Goal: Transaction & Acquisition: Purchase product/service

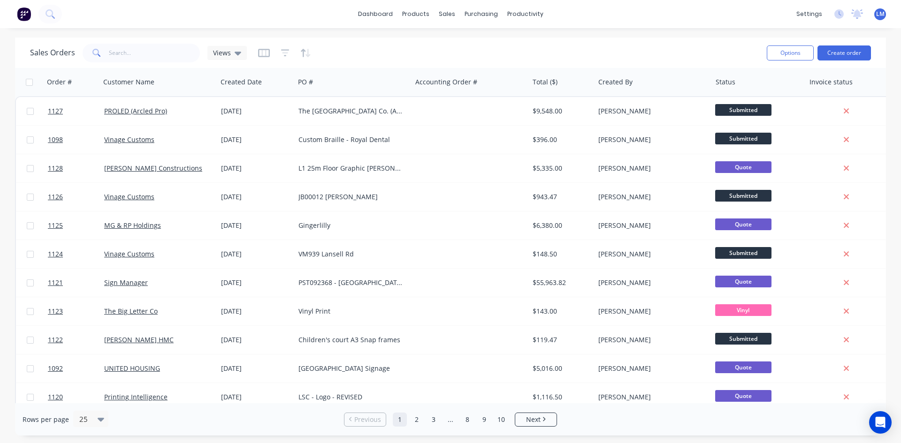
click at [877, 14] on span "LM" at bounding box center [880, 14] width 8 height 8
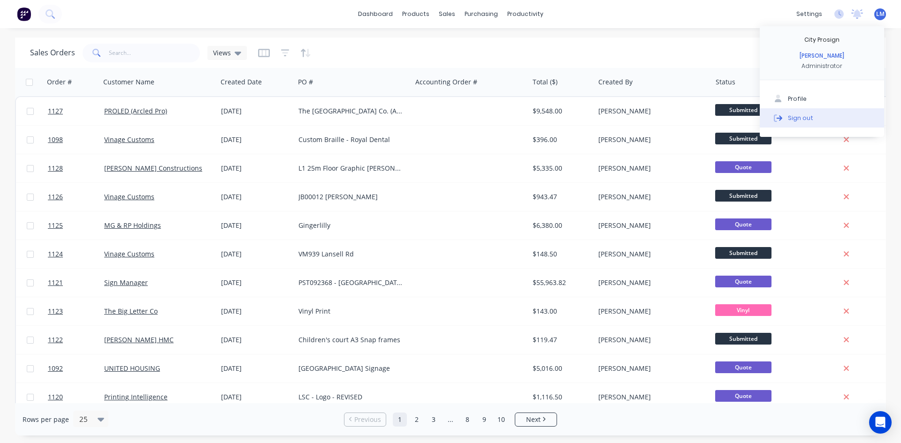
click at [813, 116] on button "Sign out" at bounding box center [822, 117] width 124 height 19
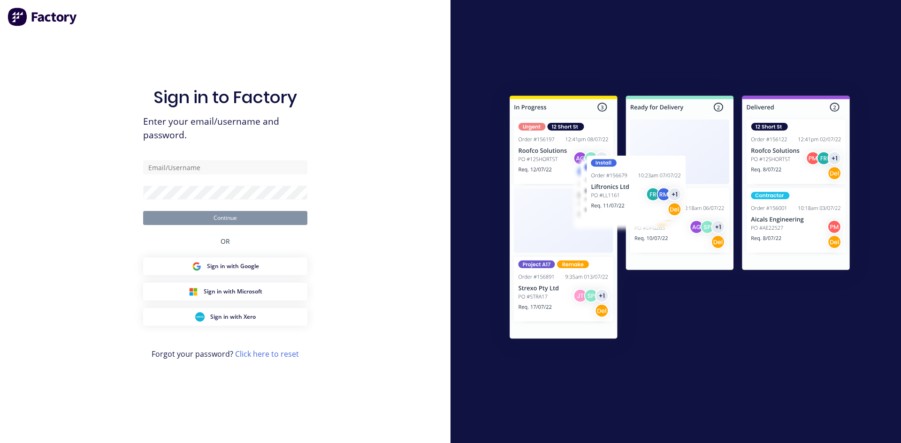
type input "[EMAIL_ADDRESS][DOMAIN_NAME]"
click at [364, 247] on div "Sign in to Factory Enter your email/username and password. [EMAIL_ADDRESS][DOMA…" at bounding box center [225, 221] width 450 height 443
click at [265, 215] on button "Continue" at bounding box center [225, 218] width 164 height 14
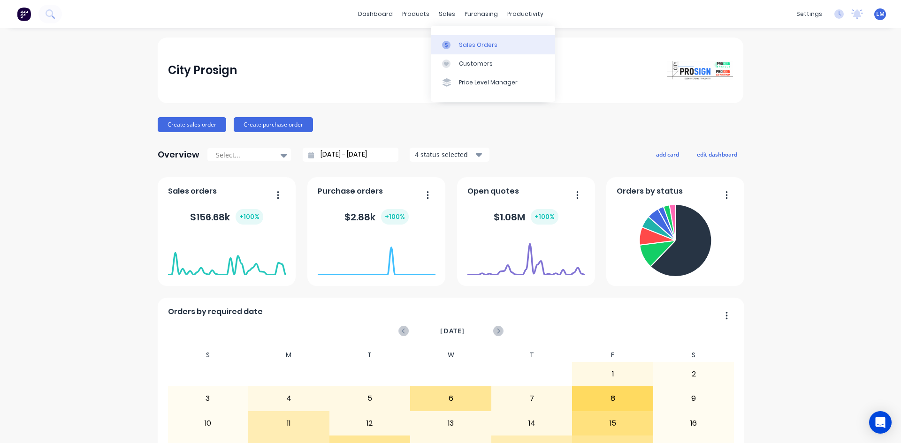
click at [461, 45] on div "Sales Orders" at bounding box center [478, 45] width 38 height 8
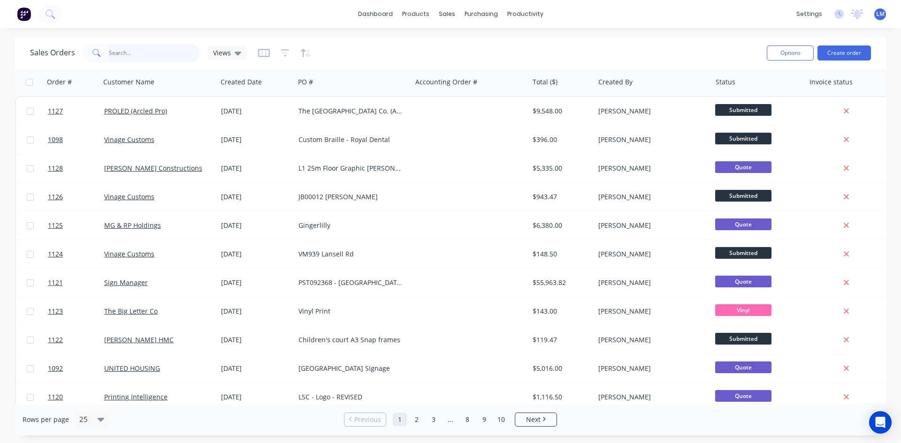
click at [120, 54] on input "text" at bounding box center [154, 53] width 91 height 19
type input "abc"
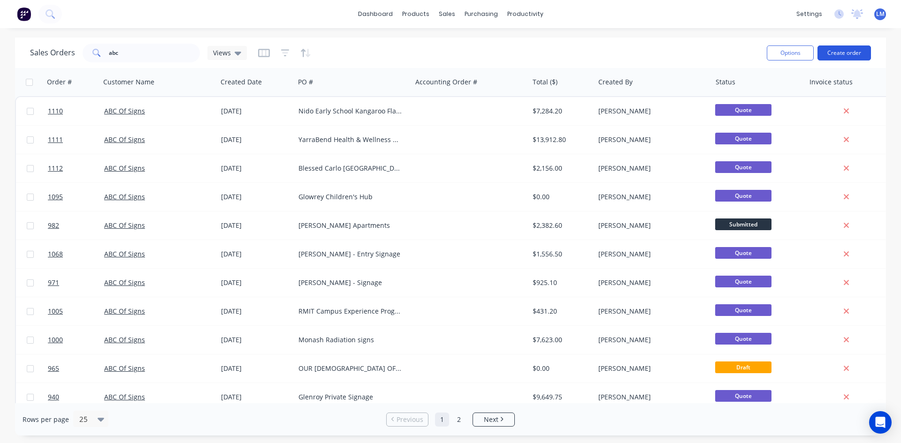
click at [840, 54] on button "Create order" at bounding box center [843, 53] width 53 height 15
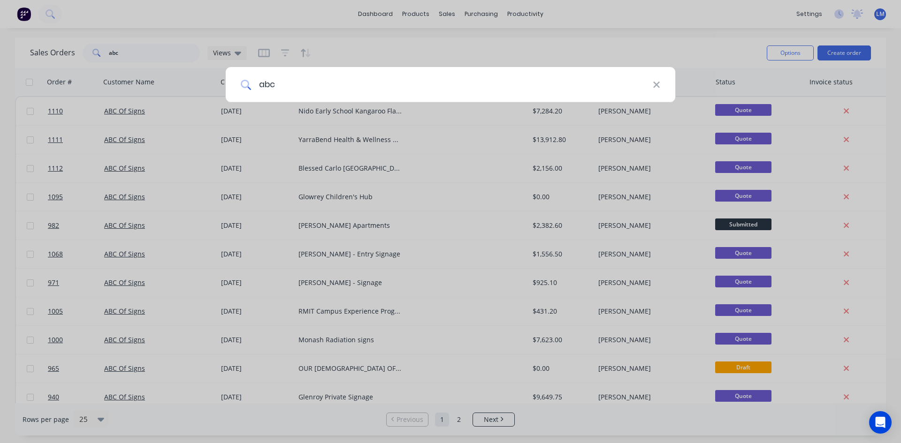
type input "abc"
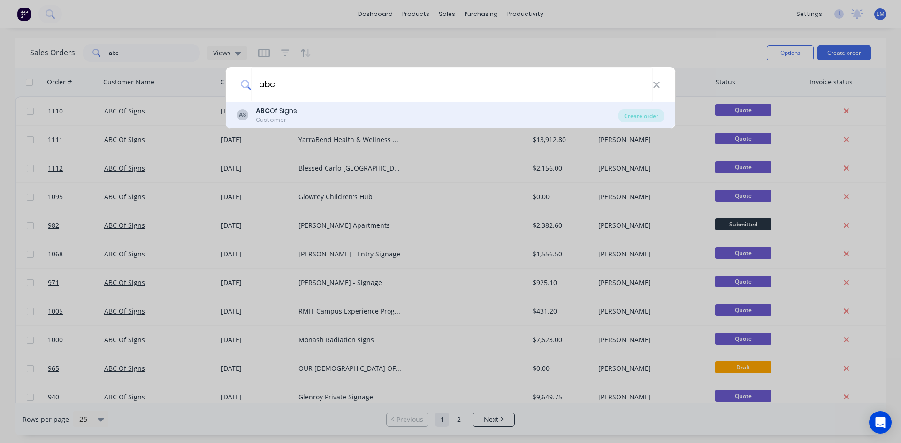
click at [312, 116] on div "AS ABC Of Signs Customer" at bounding box center [427, 115] width 381 height 18
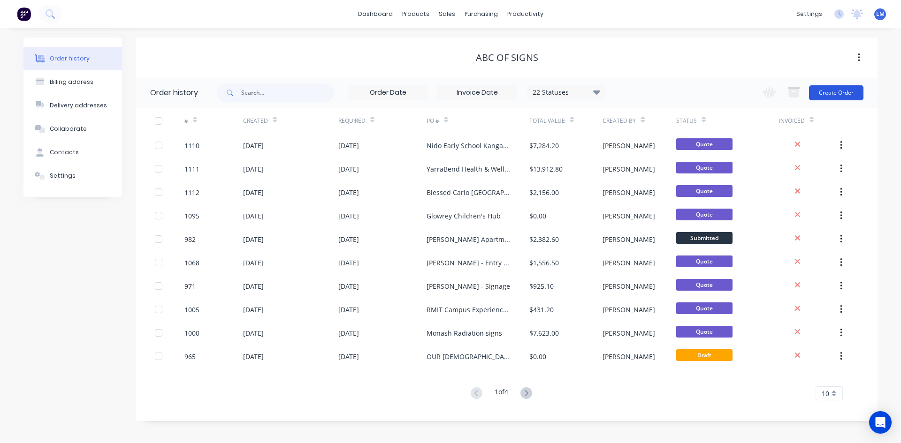
click at [819, 93] on button "Create Order" at bounding box center [836, 92] width 54 height 15
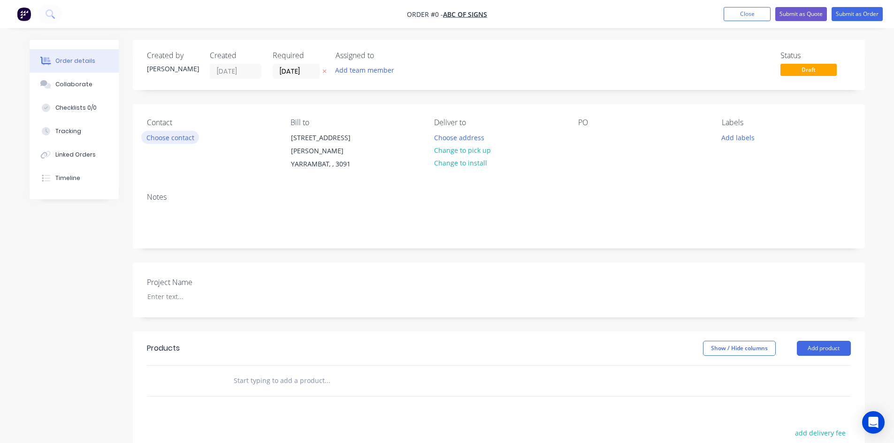
click at [172, 137] on button "Choose contact" at bounding box center [170, 137] width 58 height 13
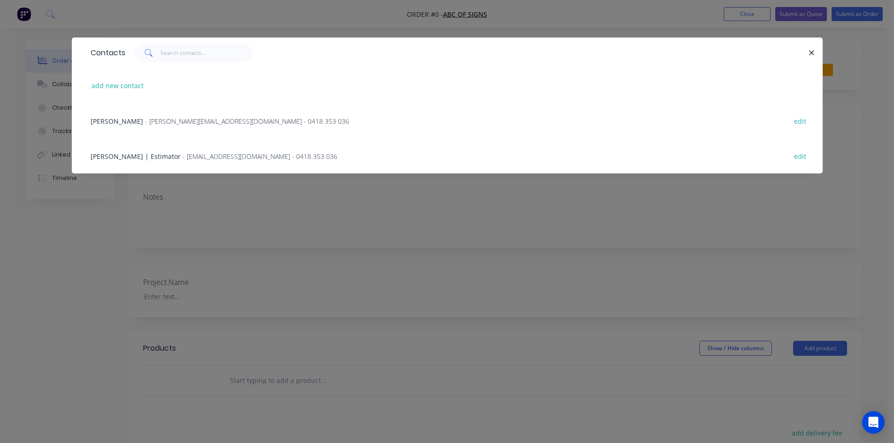
click at [182, 158] on span "- [EMAIL_ADDRESS][DOMAIN_NAME] - 0418 353 036" at bounding box center [259, 156] width 155 height 9
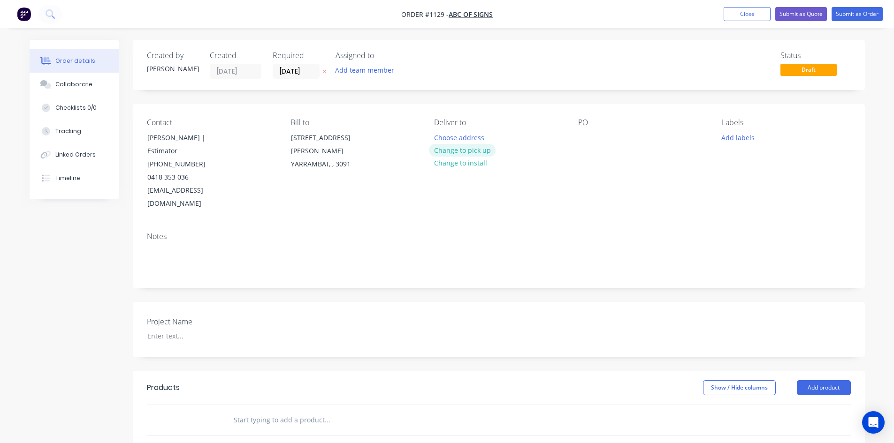
click at [479, 152] on button "Change to pick up" at bounding box center [462, 150] width 67 height 13
click at [582, 141] on div at bounding box center [585, 138] width 15 height 14
paste div
click at [564, 324] on div "Project Name" at bounding box center [499, 329] width 732 height 55
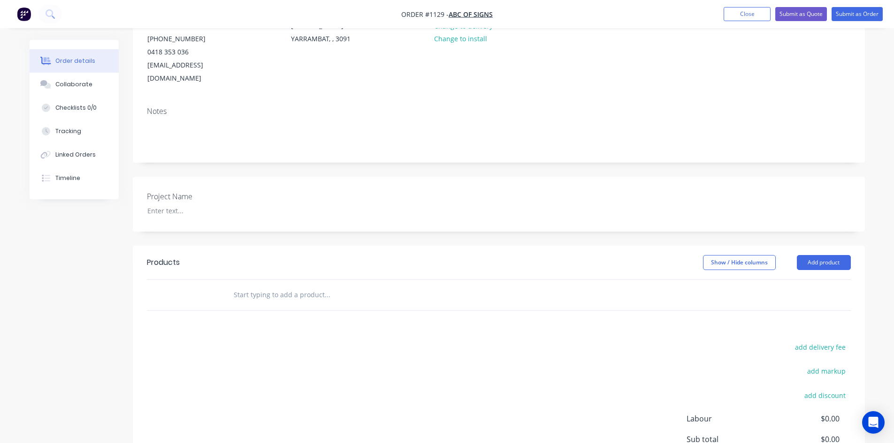
scroll to position [141, 0]
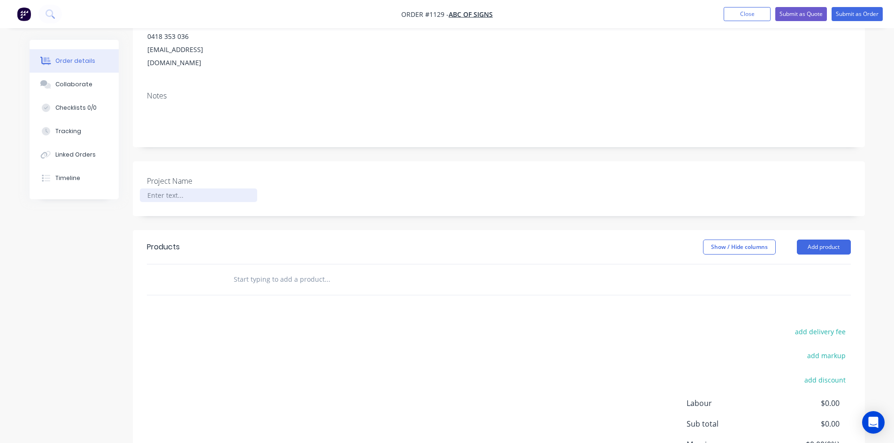
click at [158, 189] on div at bounding box center [198, 196] width 117 height 14
paste div
click at [393, 326] on div "add delivery fee add markup add discount Labour $0.00 Sub total $0.00 Margin $0…" at bounding box center [499, 416] width 704 height 181
click at [275, 270] on input "text" at bounding box center [327, 279] width 188 height 19
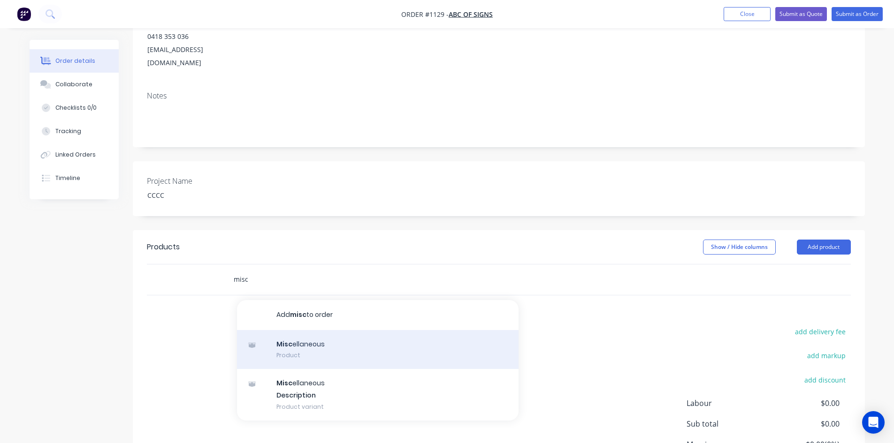
type input "misc"
click at [315, 337] on div "Misc ellaneous Product" at bounding box center [377, 349] width 281 height 39
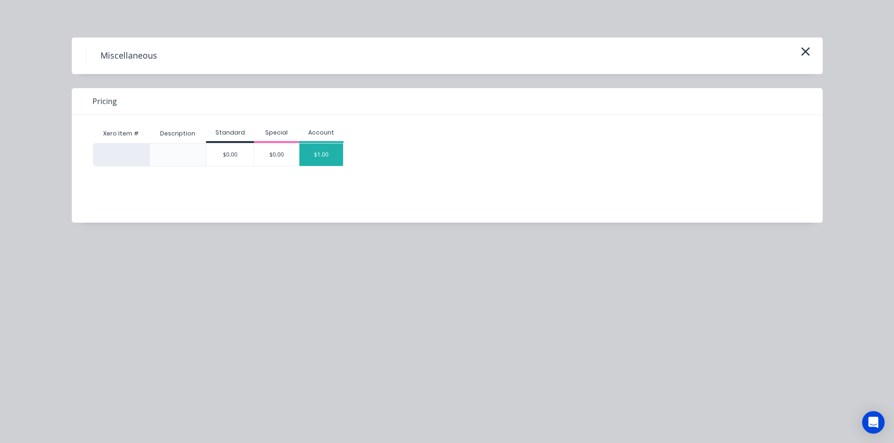
click at [314, 145] on div "$1.00" at bounding box center [321, 155] width 44 height 23
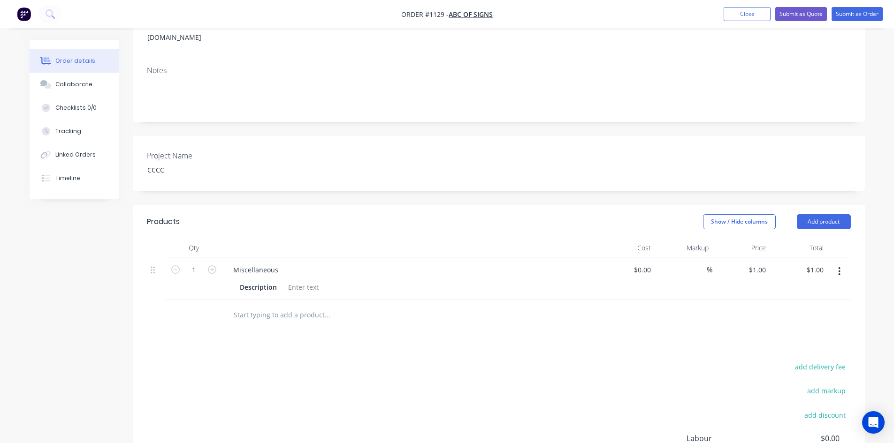
scroll to position [188, 0]
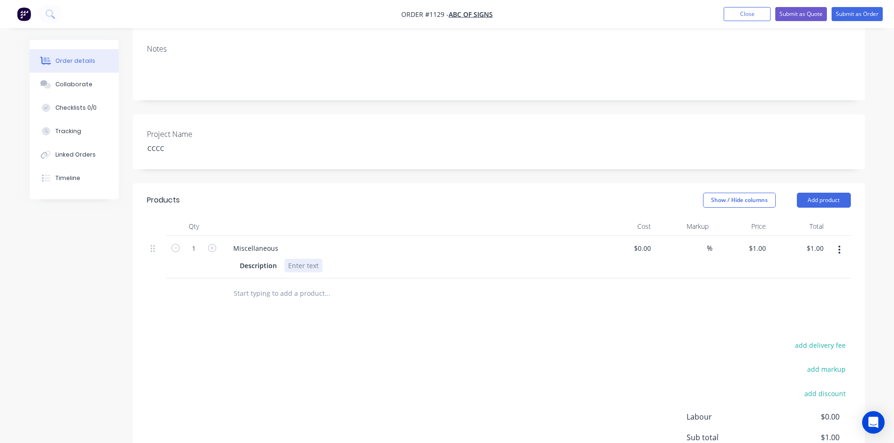
click at [312, 259] on div at bounding box center [303, 266] width 38 height 14
paste div
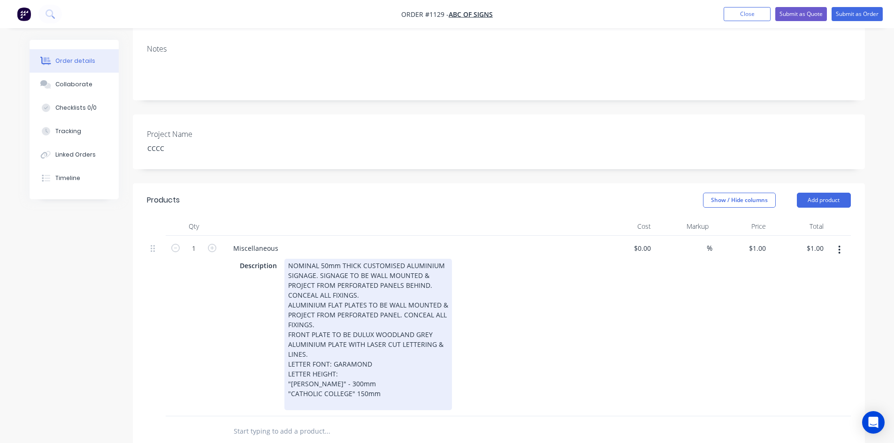
drag, startPoint x: 436, startPoint y: 391, endPoint x: 459, endPoint y: 391, distance: 23.5
click at [438, 399] on div at bounding box center [368, 404] width 160 height 10
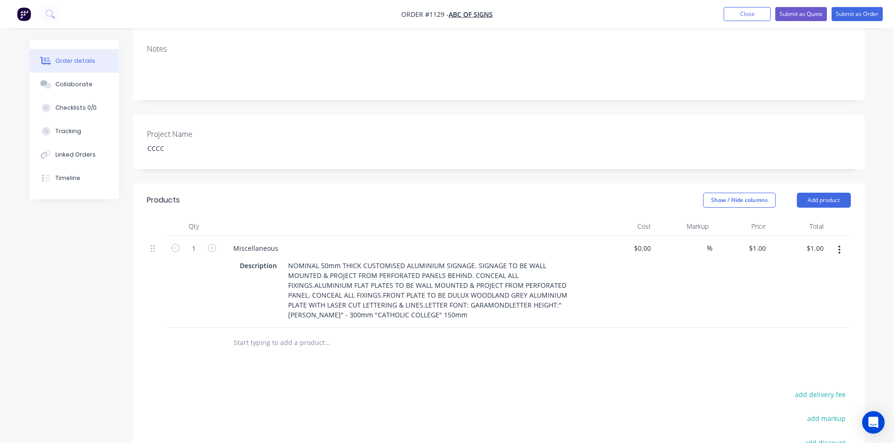
click at [620, 381] on div "Products Show / Hide columns Add product Qty Cost Markup Price Total 1 Miscella…" at bounding box center [499, 383] width 732 height 400
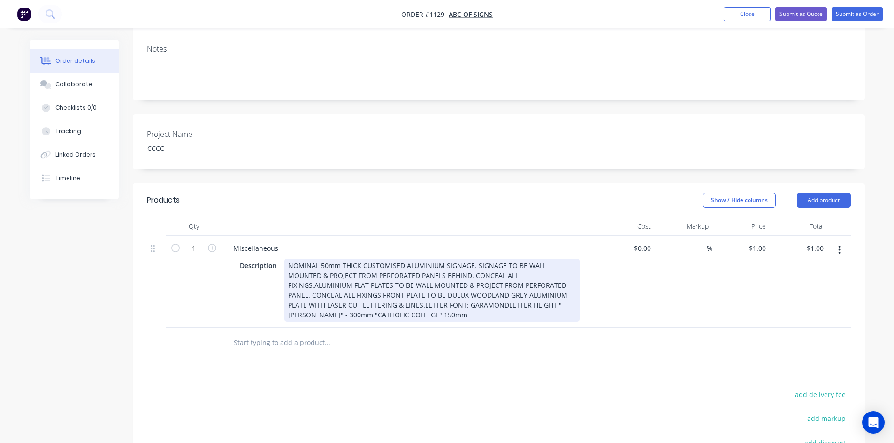
click at [472, 259] on div "NOMINAL 50mm THICK CUSTOMISED ALUMINIUM SIGNAGE. SIGNAGE TO BE WALL MOUNTED & P…" at bounding box center [431, 290] width 295 height 63
click at [474, 259] on div "NOMINAL 50mm THICK CUSTOMISED ALUMINIUM SIGNAGE. SIGNAGE TO BE WALL MOUNTED & P…" at bounding box center [431, 290] width 295 height 63
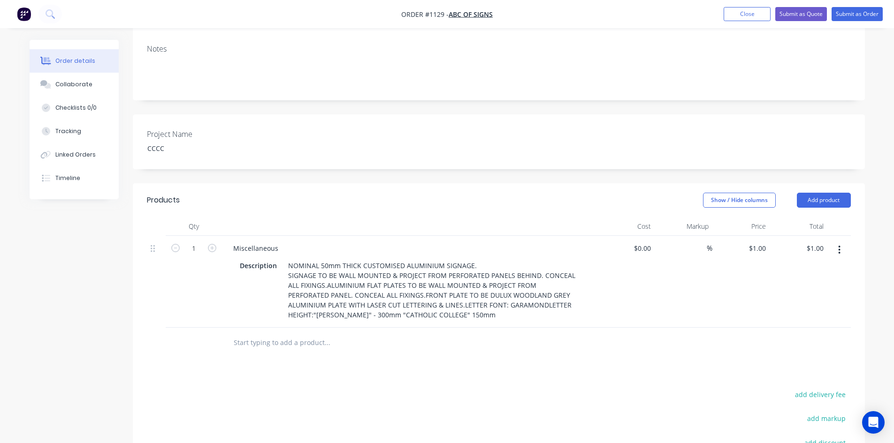
click at [562, 361] on div "Products Show / Hide columns Add product Qty Cost Markup Price Total 1 Miscella…" at bounding box center [499, 383] width 732 height 400
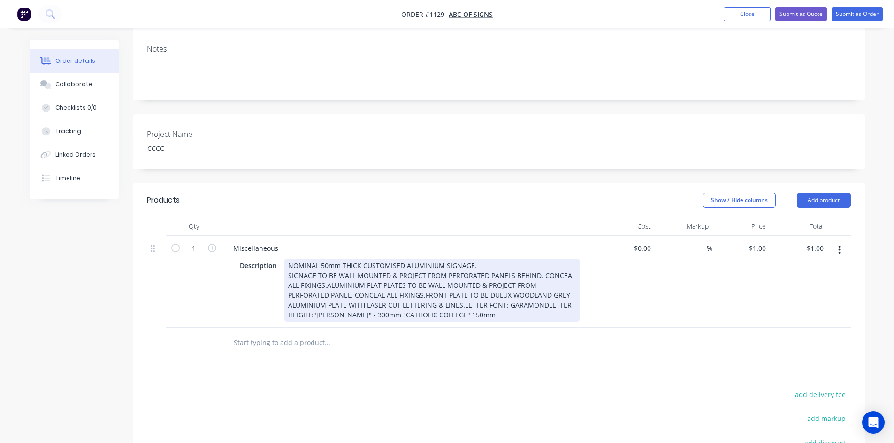
click at [538, 262] on div "NOMINAL 50mm THICK CUSTOMISED ALUMINIUM SIGNAGE. SIGNAGE TO BE WALL MOUNTED & P…" at bounding box center [431, 290] width 295 height 63
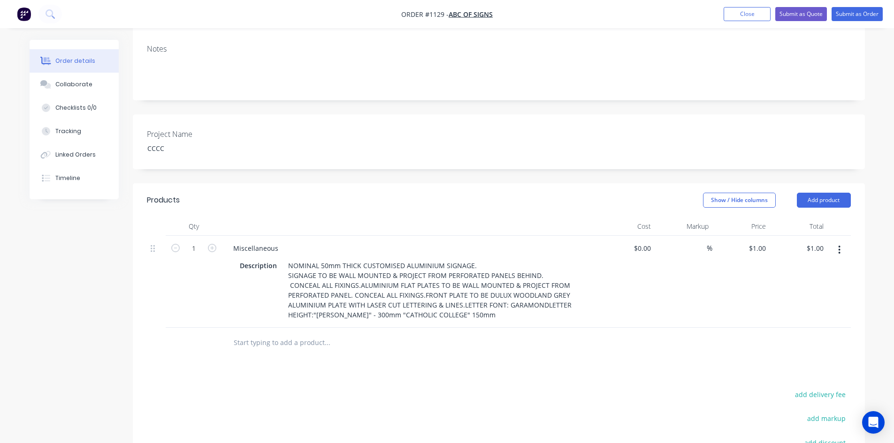
click at [563, 368] on div "Products Show / Hide columns Add product Qty Cost Markup Price Total 1 Miscella…" at bounding box center [499, 383] width 732 height 400
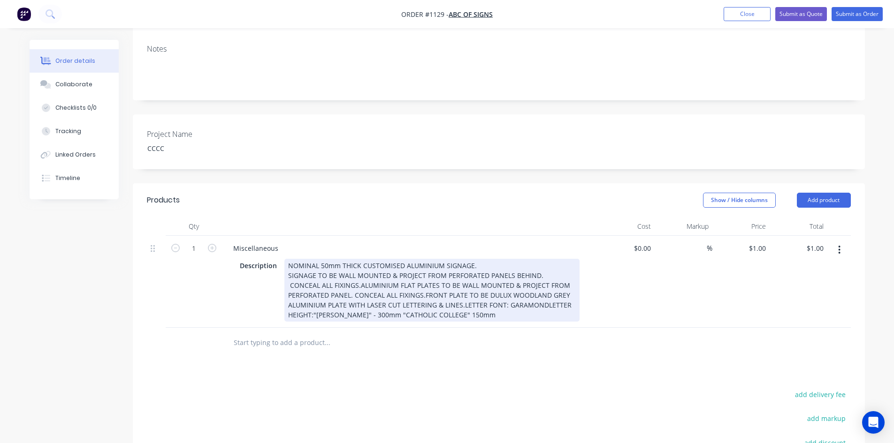
click at [359, 271] on div "NOMINAL 50mm THICK CUSTOMISED ALUMINIUM SIGNAGE. SIGNAGE TO BE WALL MOUNTED & P…" at bounding box center [431, 290] width 295 height 63
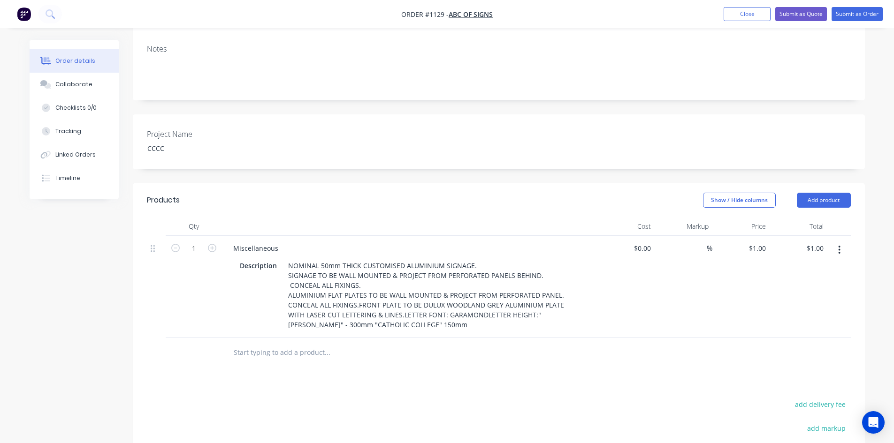
click at [428, 371] on div "Products Show / Hide columns Add product Qty Cost Markup Price Total 1 Miscella…" at bounding box center [499, 388] width 732 height 410
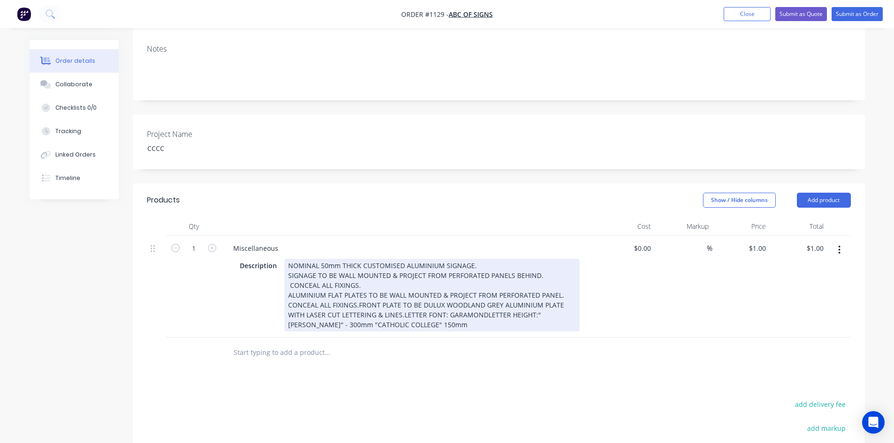
click at [357, 289] on div "NOMINAL 50mm THICK CUSTOMISED ALUMINIUM SIGNAGE. SIGNAGE TO BE WALL MOUNTED & P…" at bounding box center [431, 295] width 295 height 73
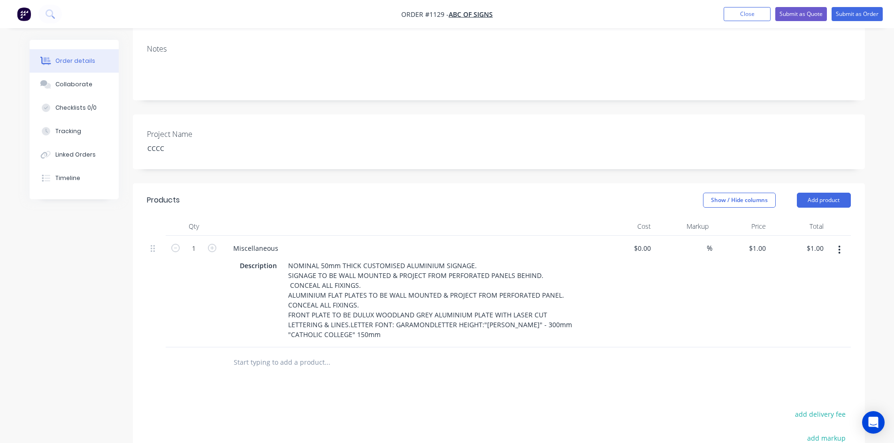
click at [436, 375] on div "Products Show / Hide columns Add product Qty Cost Markup Price Total 1 Miscella…" at bounding box center [499, 393] width 732 height 420
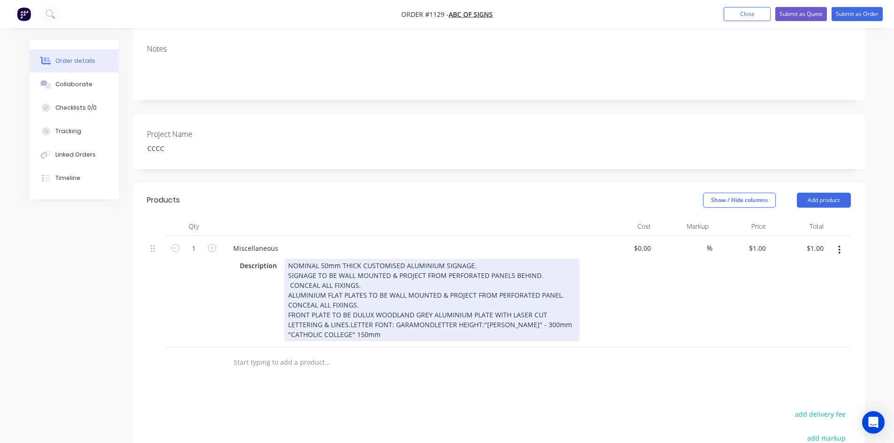
drag, startPoint x: 348, startPoint y: 312, endPoint x: 355, endPoint y: 317, distance: 8.9
click at [349, 312] on div "NOMINAL 50mm THICK CUSTOMISED ALUMINIUM SIGNAGE. SIGNAGE TO BE WALL MOUNTED & P…" at bounding box center [431, 300] width 295 height 83
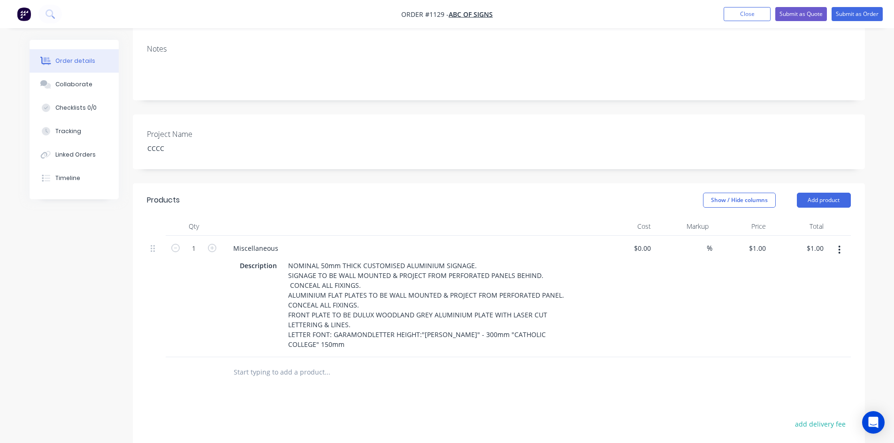
click at [443, 397] on div "Products Show / Hide columns Add product Qty Cost Markup Price Total 1 Miscella…" at bounding box center [499, 398] width 732 height 430
click at [377, 397] on div "Products Show / Hide columns Add product Qty Cost Markup Price Total 1 Miscella…" at bounding box center [499, 398] width 732 height 430
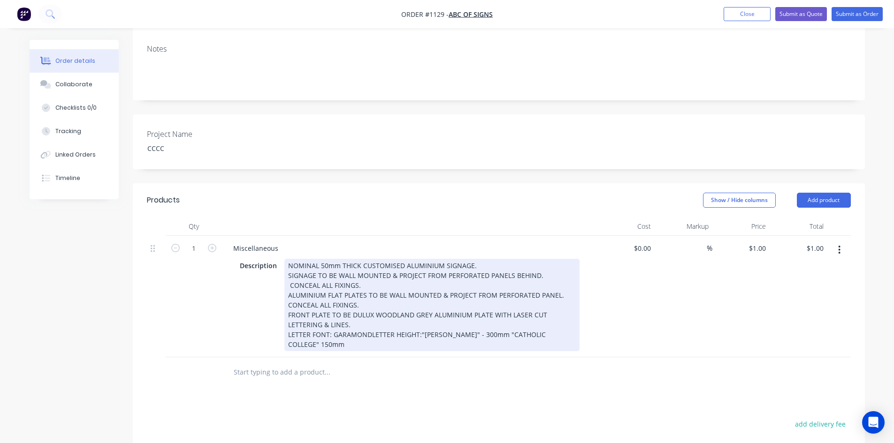
click at [287, 259] on div "NOMINAL 50mm THICK CUSTOMISED ALUMINIUM SIGNAGE. SIGNAGE TO BE WALL MOUNTED & P…" at bounding box center [431, 305] width 295 height 92
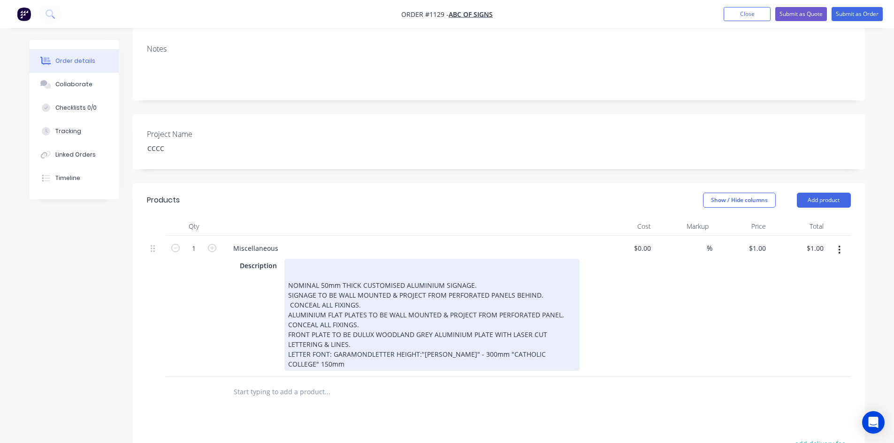
click at [287, 259] on div "NOMINAL 50mm THICK CUSTOMISED ALUMINIUM SIGNAGE. SIGNAGE TO BE WALL MOUNTED & P…" at bounding box center [431, 315] width 295 height 112
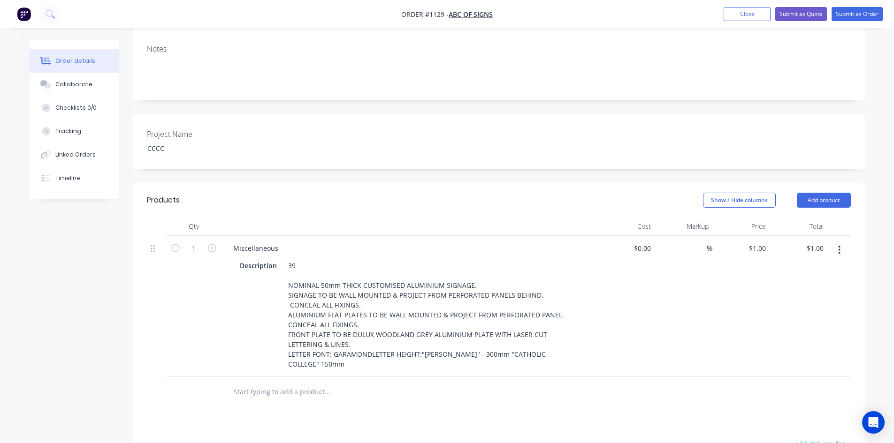
click at [723, 377] on div at bounding box center [499, 392] width 704 height 30
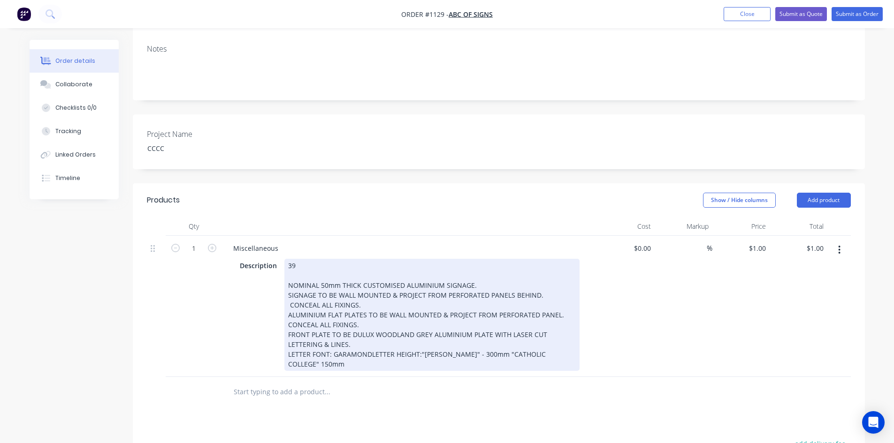
click at [307, 259] on div "39 NOMINAL 50mm THICK CUSTOMISED ALUMINIUM SIGNAGE. SIGNAGE TO BE WALL MOUNTED …" at bounding box center [431, 315] width 295 height 112
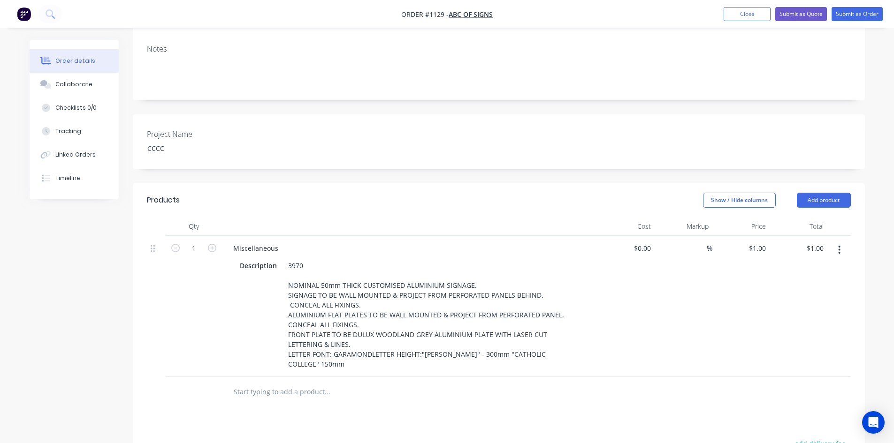
click at [696, 354] on div "%" at bounding box center [683, 306] width 58 height 141
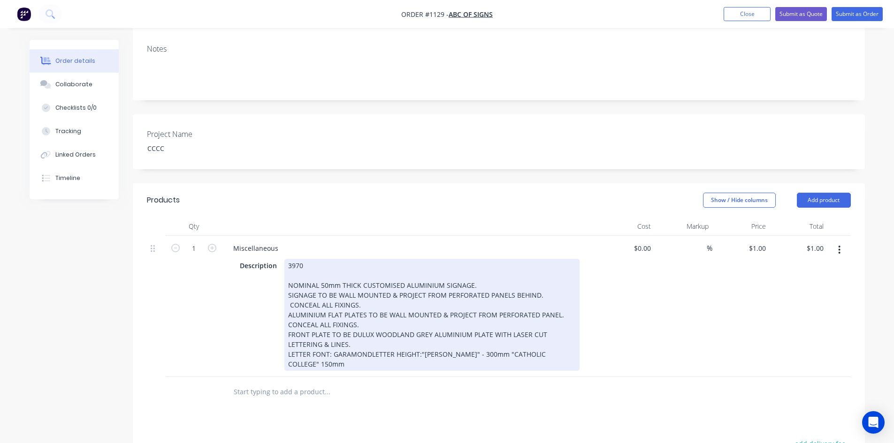
click at [309, 259] on div "3970 NOMINAL 50mm THICK CUSTOMISED ALUMINIUM SIGNAGE. SIGNAGE TO BE WALL MOUNTE…" at bounding box center [431, 315] width 295 height 112
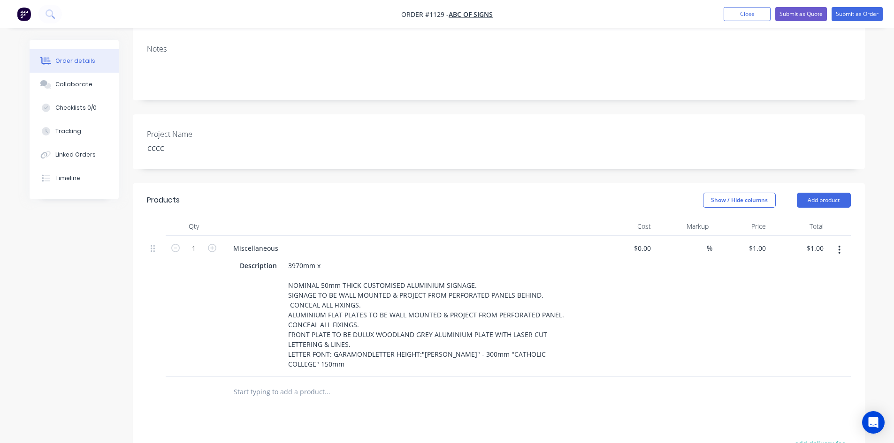
click at [708, 334] on div "%" at bounding box center [683, 306] width 58 height 141
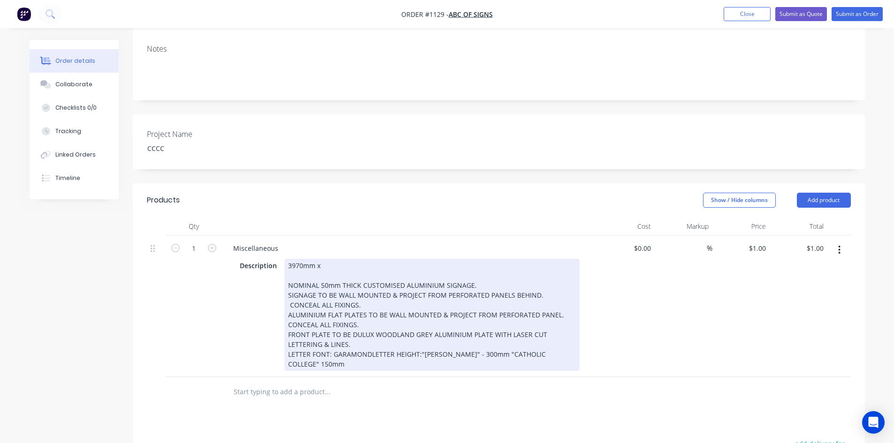
click at [347, 259] on div "3970mm x NOMINAL 50mm THICK CUSTOMISED ALUMINIUM SIGNAGE. SIGNAGE TO BE WALL MO…" at bounding box center [431, 315] width 295 height 112
drag, startPoint x: 361, startPoint y: 355, endPoint x: 345, endPoint y: 355, distance: 15.5
click at [345, 355] on div "3970mm x NOMINAL 50mm THICK CUSTOMISED ALUMINIUM SIGNAGE. SIGNAGE TO BE WALL MO…" at bounding box center [431, 315] width 295 height 112
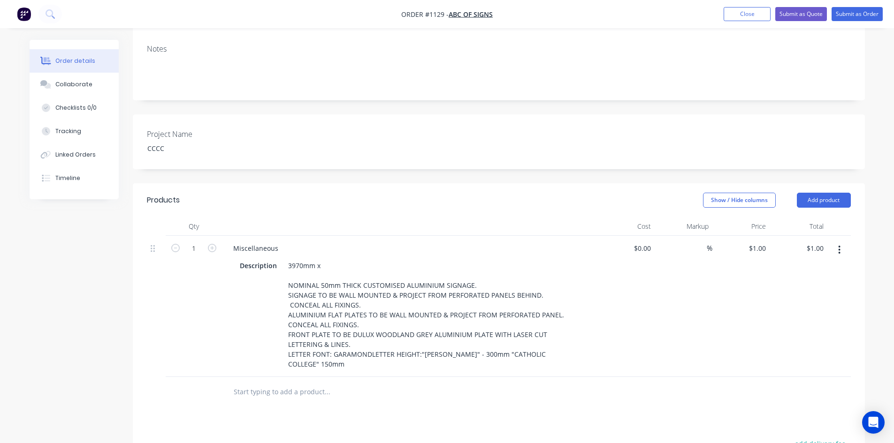
click at [380, 383] on input "text" at bounding box center [327, 392] width 188 height 19
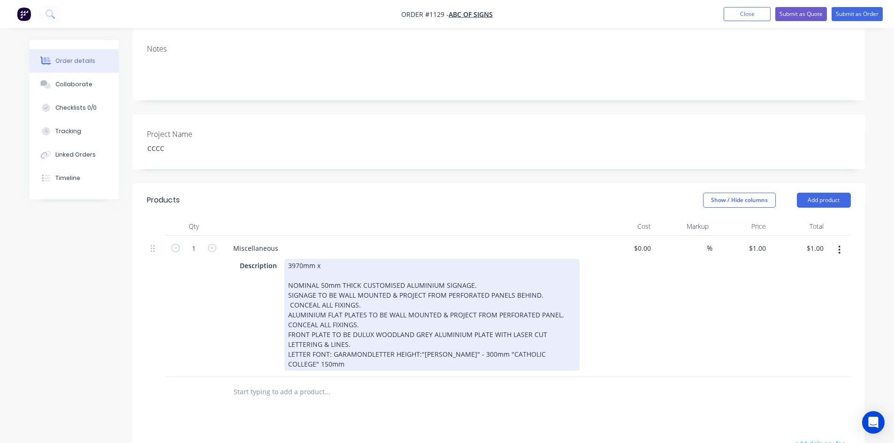
click at [328, 259] on div "3970mm x NOMINAL 50mm THICK CUSTOMISED ALUMINIUM SIGNAGE. SIGNAGE TO BE WALL MO…" at bounding box center [431, 315] width 295 height 112
click at [330, 259] on div "3970mm x NOMINAL 50mm THICK CUSTOMISED ALUMINIUM SIGNAGE. SIGNAGE TO BE WALL MO…" at bounding box center [431, 315] width 295 height 112
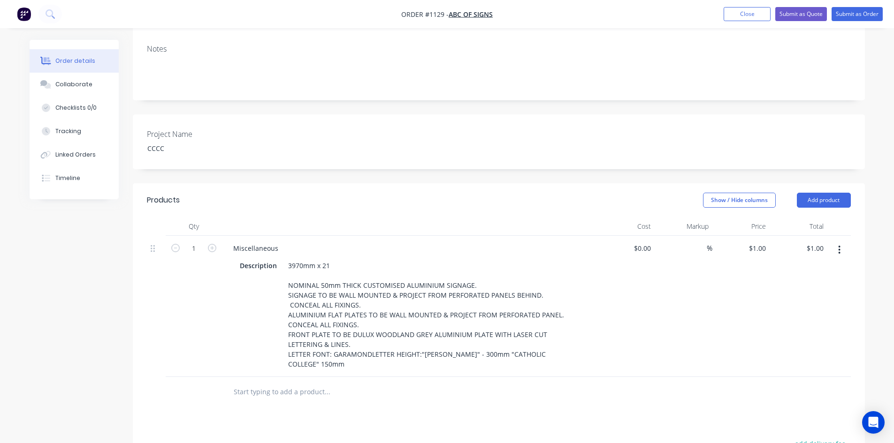
click at [460, 406] on div "Products Show / Hide columns Add product Qty Cost Markup Price Total 1 Miscella…" at bounding box center [499, 407] width 732 height 449
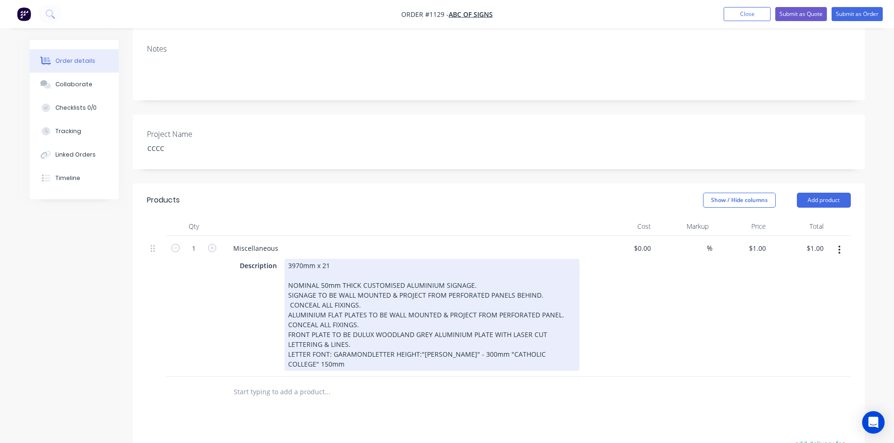
drag, startPoint x: 332, startPoint y: 252, endPoint x: 361, endPoint y: 294, distance: 50.6
click at [332, 259] on div "3970mm x 21 NOMINAL 50mm THICK CUSTOMISED ALUMINIUM SIGNAGE. SIGNAGE TO BE WALL…" at bounding box center [431, 315] width 295 height 112
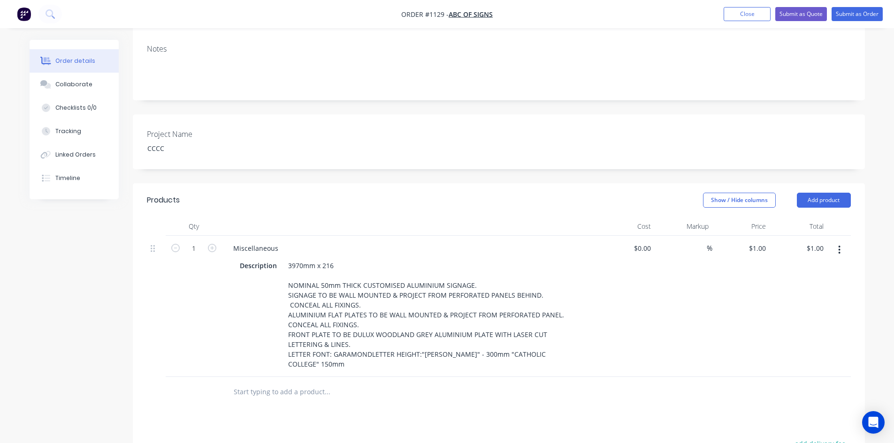
drag, startPoint x: 425, startPoint y: 414, endPoint x: 416, endPoint y: 382, distance: 33.7
click at [426, 414] on div "Products Show / Hide columns Add product Qty Cost Markup Price Total 1 Miscella…" at bounding box center [499, 407] width 732 height 449
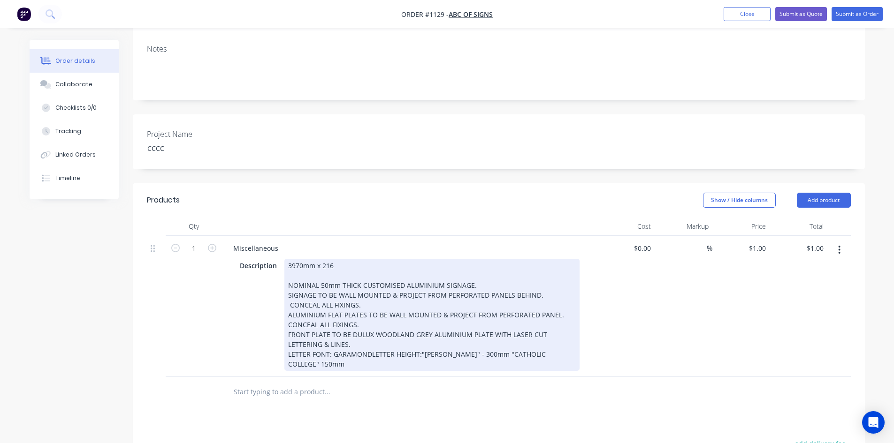
click at [349, 259] on div "3970mm x 216 NOMINAL 50mm THICK CUSTOMISED ALUMINIUM SIGNAGE. SIGNAGE TO BE WAL…" at bounding box center [431, 315] width 295 height 112
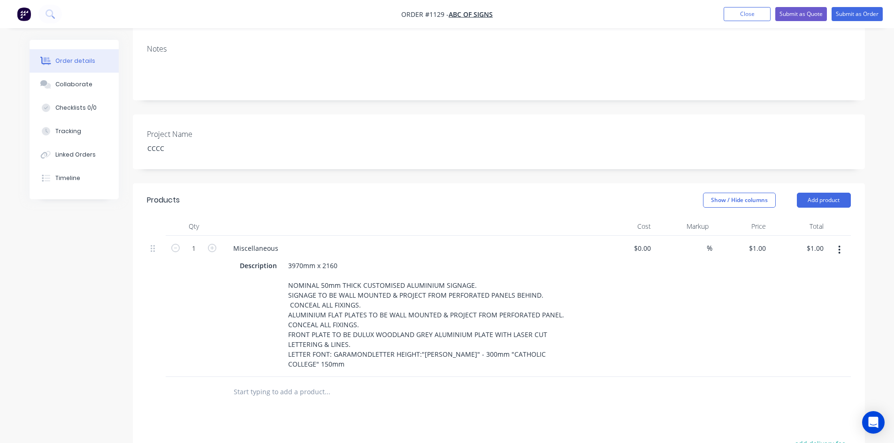
drag, startPoint x: 400, startPoint y: 405, endPoint x: 398, endPoint y: 398, distance: 7.2
click at [400, 404] on div "Products Show / Hide columns Add product Qty Cost Markup Price Total 1 Miscella…" at bounding box center [499, 407] width 732 height 449
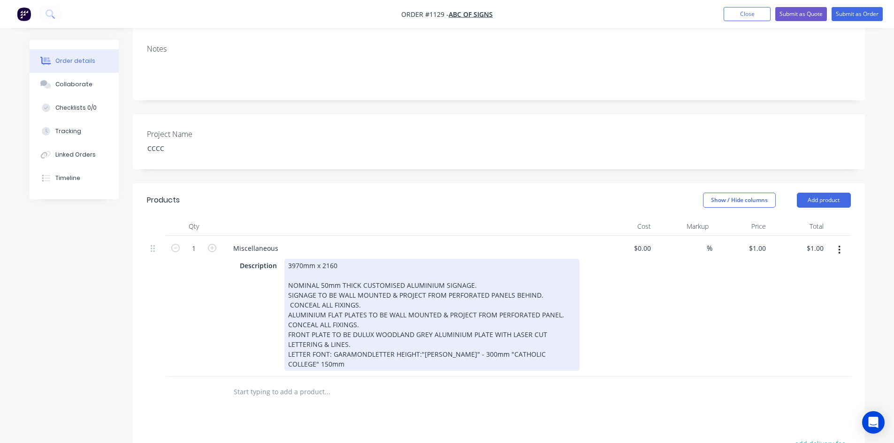
click at [348, 259] on div "3970mm x 2160 NOMINAL 50mm THICK CUSTOMISED ALUMINIUM SIGNAGE. SIGNAGE TO BE WA…" at bounding box center [431, 315] width 295 height 112
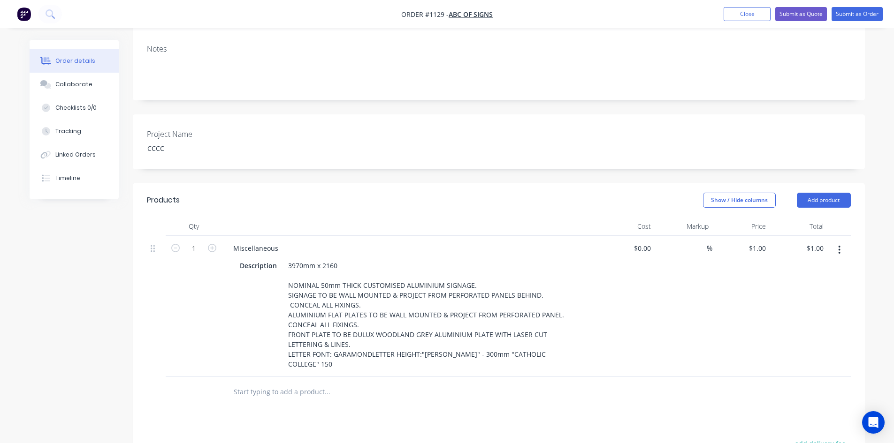
click at [432, 396] on div "Products Show / Hide columns Add product Qty Cost Markup Price Total 1 Miscella…" at bounding box center [499, 407] width 732 height 449
drag, startPoint x: 412, startPoint y: 391, endPoint x: 410, endPoint y: 365, distance: 25.9
click at [413, 389] on div at bounding box center [391, 392] width 338 height 30
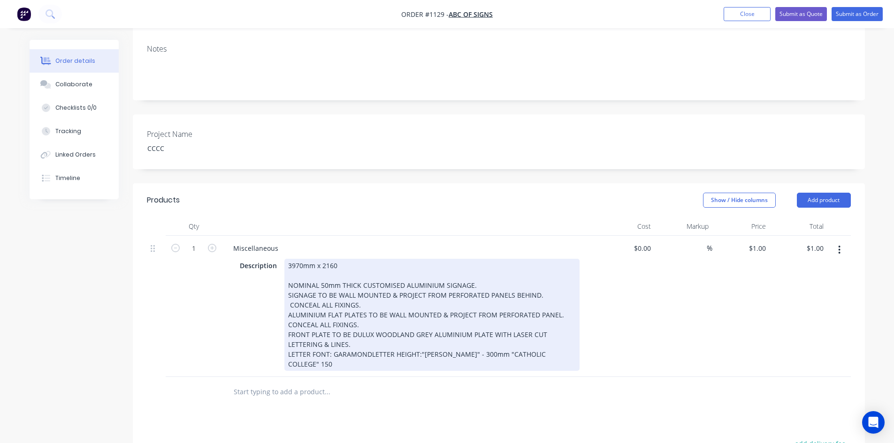
click at [394, 348] on div "3970mm x 2160 NOMINAL 50mm THICK CUSTOMISED ALUMINIUM SIGNAGE. SIGNAGE TO BE WA…" at bounding box center [431, 315] width 295 height 112
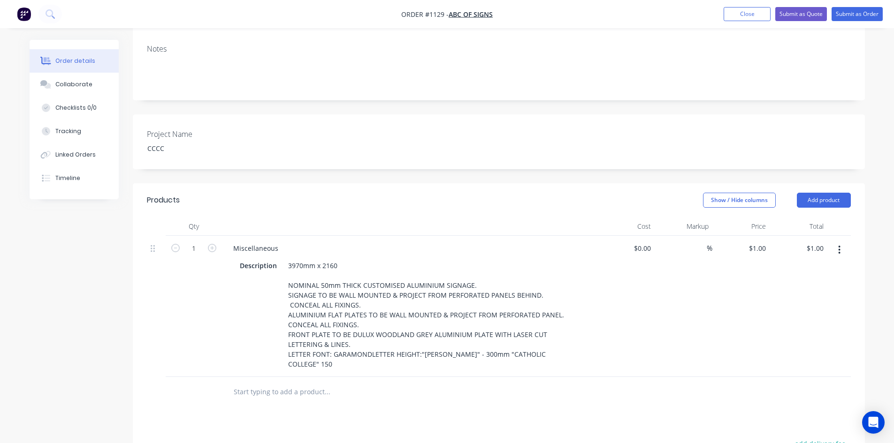
click at [418, 400] on div "Products Show / Hide columns Add product Qty Cost Markup Price Total 1 Miscella…" at bounding box center [499, 407] width 732 height 449
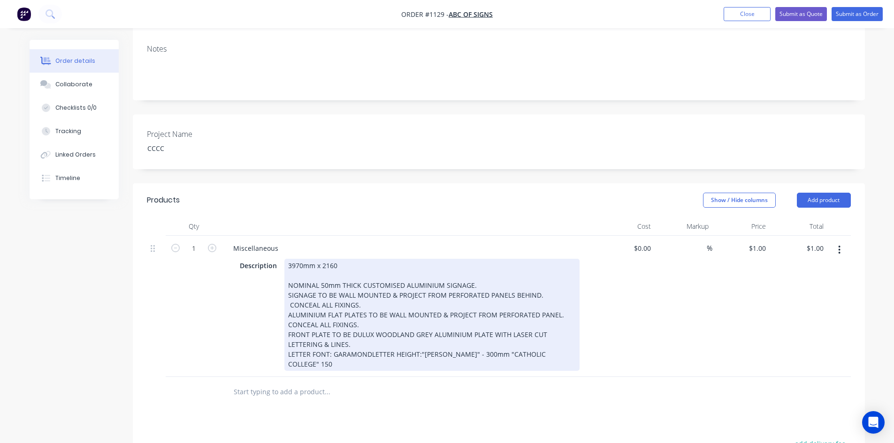
click at [346, 259] on div "3970mm x 2160 NOMINAL 50mm THICK CUSTOMISED ALUMINIUM SIGNAGE. SIGNAGE TO BE WA…" at bounding box center [431, 315] width 295 height 112
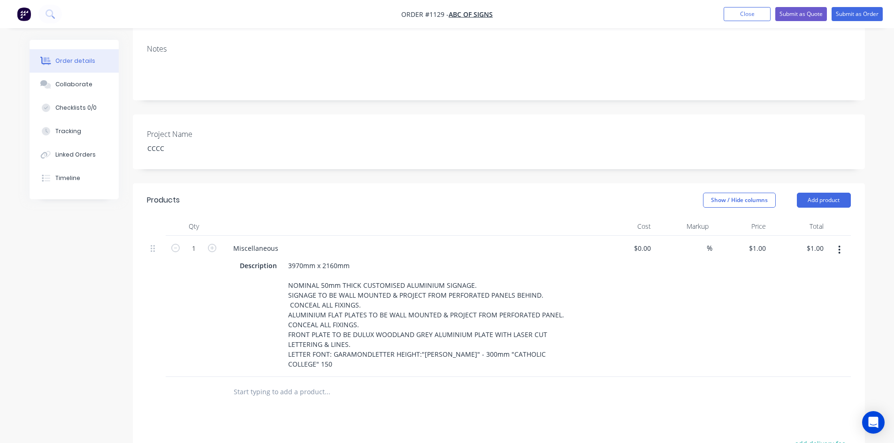
click at [444, 409] on div "Products Show / Hide columns Add product Qty Cost Markup Price Total 1 Miscella…" at bounding box center [499, 407] width 732 height 449
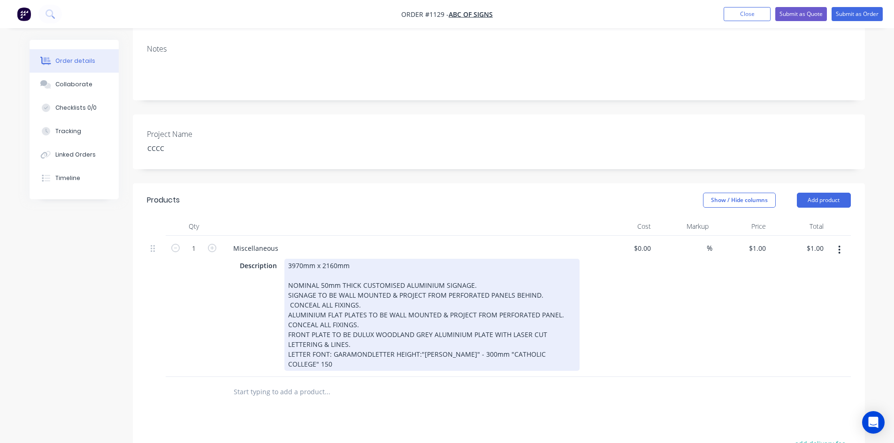
click at [490, 342] on div "3970mm x 2160mm NOMINAL 50mm THICK CUSTOMISED ALUMINIUM SIGNAGE. SIGNAGE TO BE …" at bounding box center [431, 315] width 295 height 112
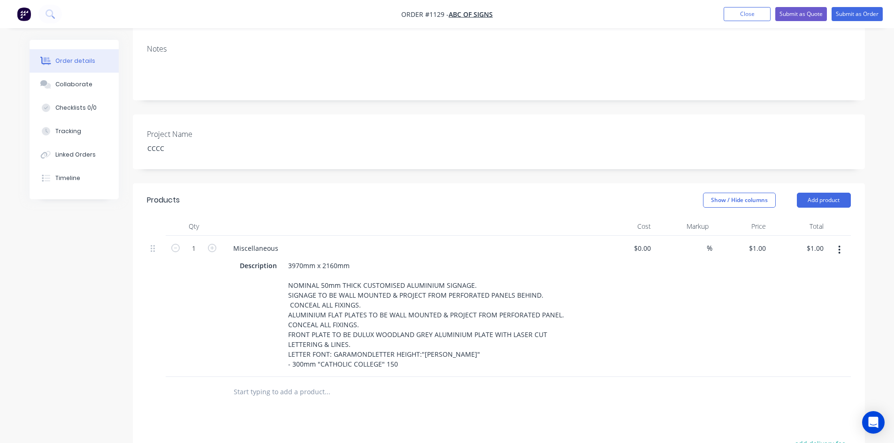
click at [494, 396] on div "Products Show / Hide columns Add product Qty Cost Markup Price Total 1 Miscella…" at bounding box center [499, 407] width 732 height 449
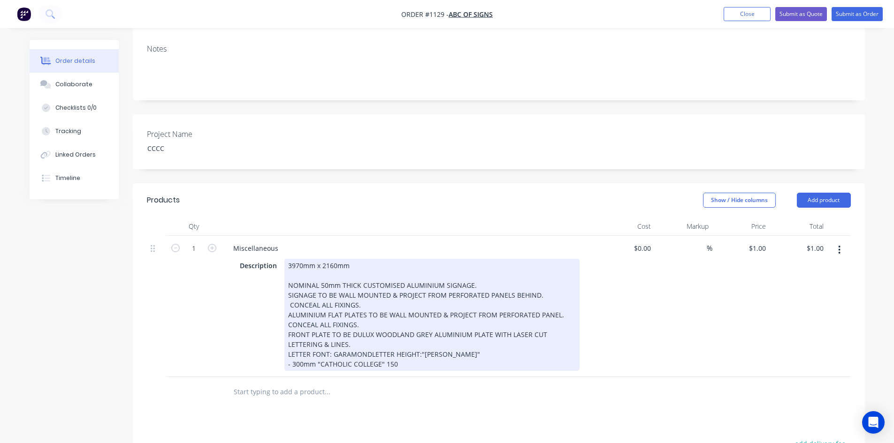
click at [418, 342] on div "3970mm x 2160mm NOMINAL 50mm THICK CUSTOMISED ALUMINIUM SIGNAGE. SIGNAGE TO BE …" at bounding box center [431, 315] width 295 height 112
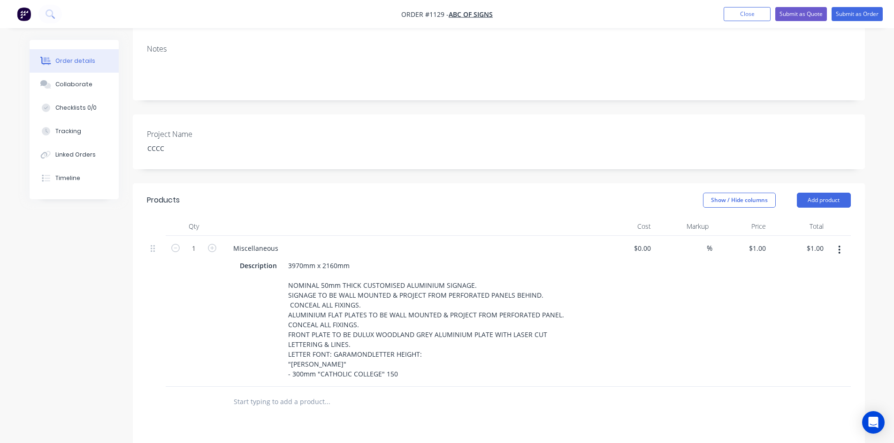
click at [454, 405] on div "Products Show / Hide columns Add product Qty Cost Markup Price Total 1 Miscella…" at bounding box center [499, 412] width 732 height 459
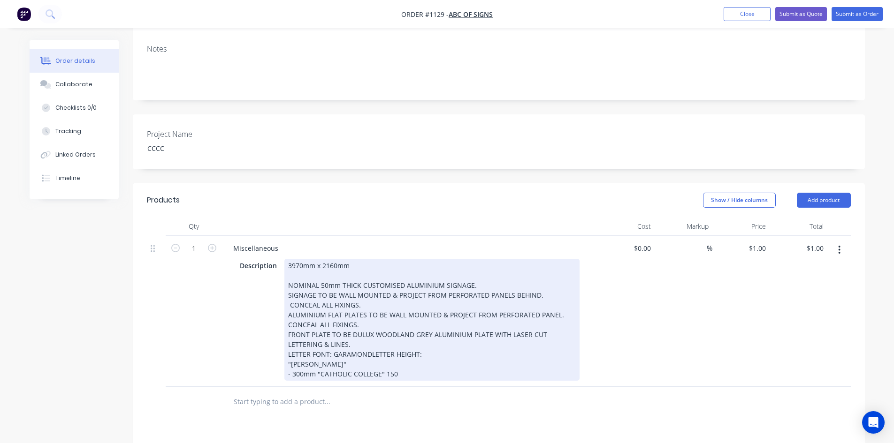
click at [375, 355] on div "3970mm x 2160mm NOMINAL 50mm THICK CUSTOMISED ALUMINIUM SIGNAGE. SIGNAGE TO BE …" at bounding box center [431, 320] width 295 height 122
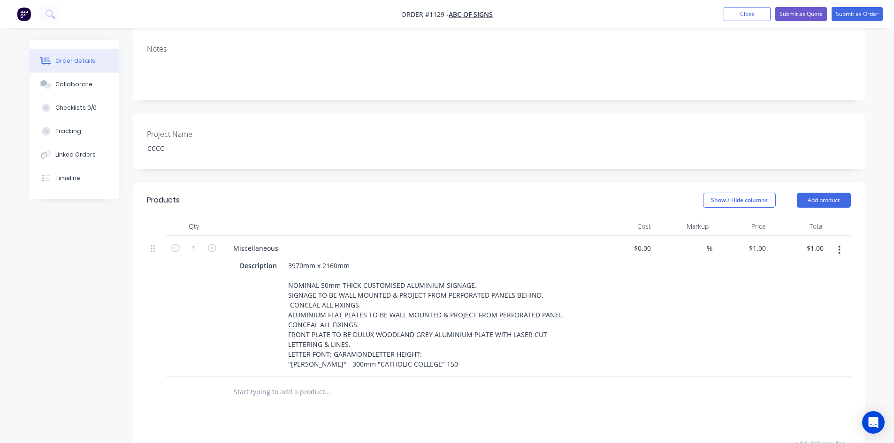
click at [431, 399] on div "Products Show / Hide columns Add product Qty Cost Markup Price Total 1 Miscella…" at bounding box center [499, 407] width 732 height 449
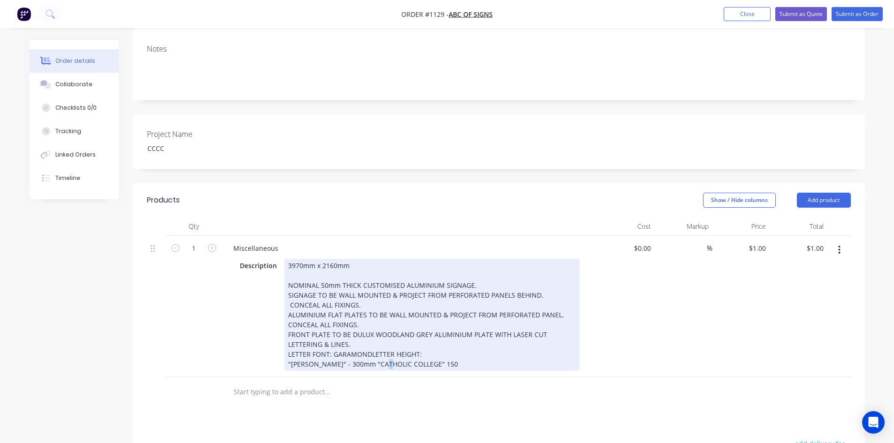
click at [390, 351] on div "3970mm x 2160mm NOMINAL 50mm THICK CUSTOMISED ALUMINIUM SIGNAGE. SIGNAGE TO BE …" at bounding box center [431, 315] width 295 height 112
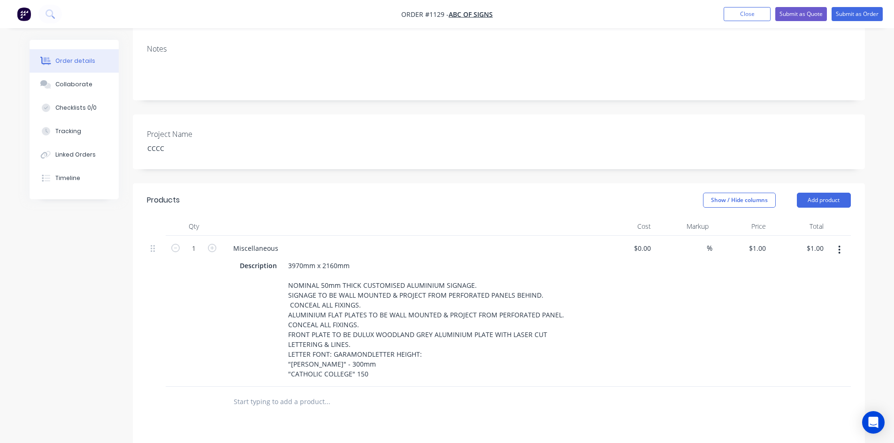
click at [417, 397] on input "text" at bounding box center [327, 402] width 188 height 19
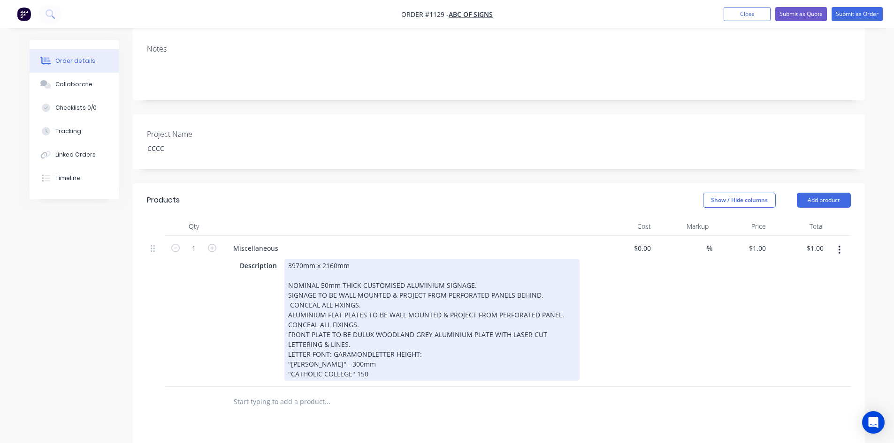
click at [375, 363] on div "3970mm x 2160mm NOMINAL 50mm THICK CUSTOMISED ALUMINIUM SIGNAGE. SIGNAGE TO BE …" at bounding box center [431, 320] width 295 height 122
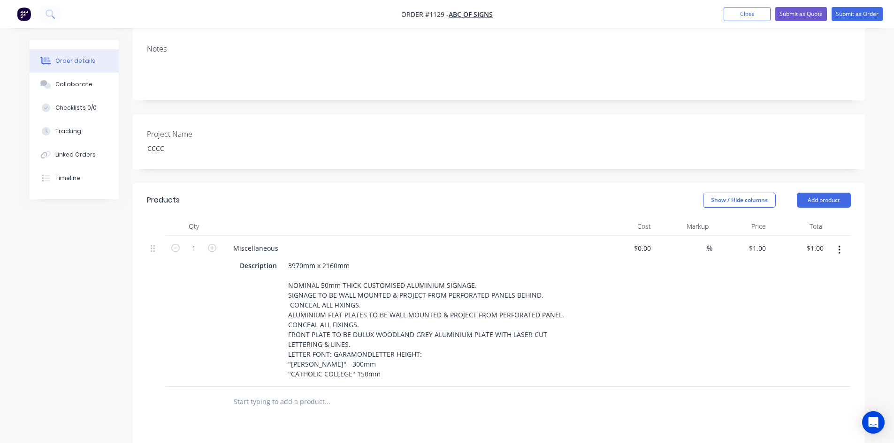
click at [430, 408] on div "Products Show / Hide columns Add product Qty Cost Markup Price Total 1 Miscella…" at bounding box center [499, 412] width 732 height 459
click at [588, 126] on div "Project Name CCCC" at bounding box center [499, 141] width 732 height 55
click at [586, 408] on div "Products Show / Hide columns Add product Qty Cost Markup Price Total 1 Miscella…" at bounding box center [499, 412] width 732 height 459
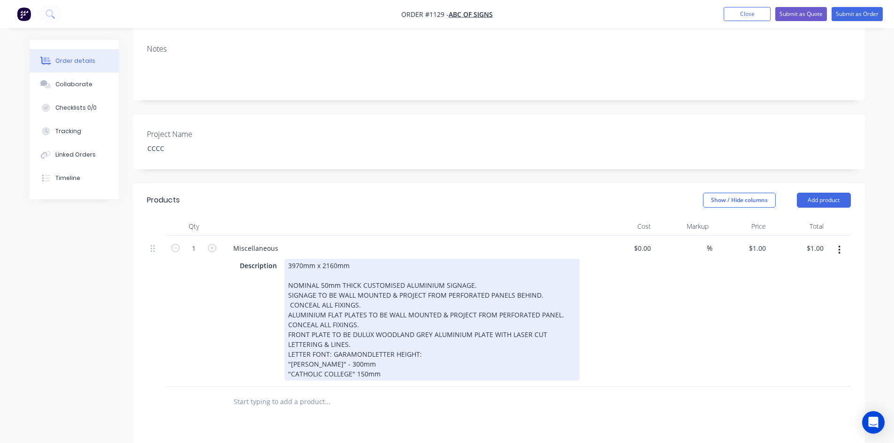
click at [300, 265] on div "3970mm x 2160mm NOMINAL 50mm THICK CUSTOMISED ALUMINIUM SIGNAGE. SIGNAGE TO BE …" at bounding box center [431, 320] width 295 height 122
drag, startPoint x: 286, startPoint y: 268, endPoint x: 420, endPoint y: 363, distance: 163.6
click at [420, 363] on div "3970mm x 2160mm NOMINAL 50mm THICK CUSTOMISED ALUMINIUM SIGNAGE. SIGNAGE TO BE …" at bounding box center [431, 320] width 295 height 122
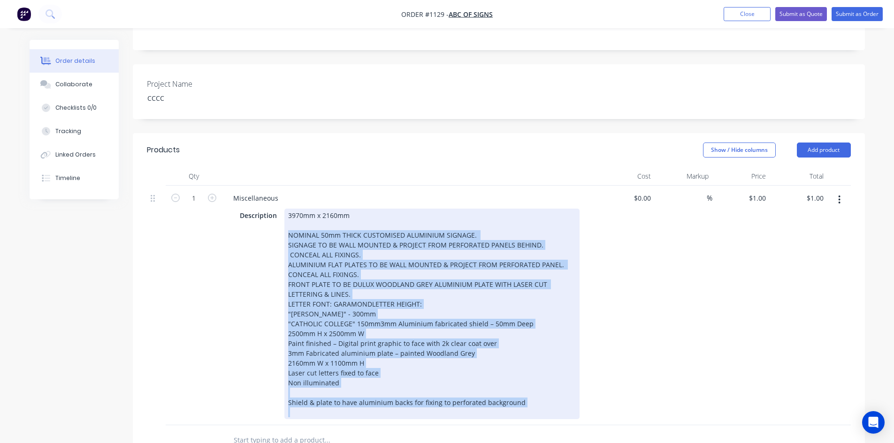
scroll to position [477, 0]
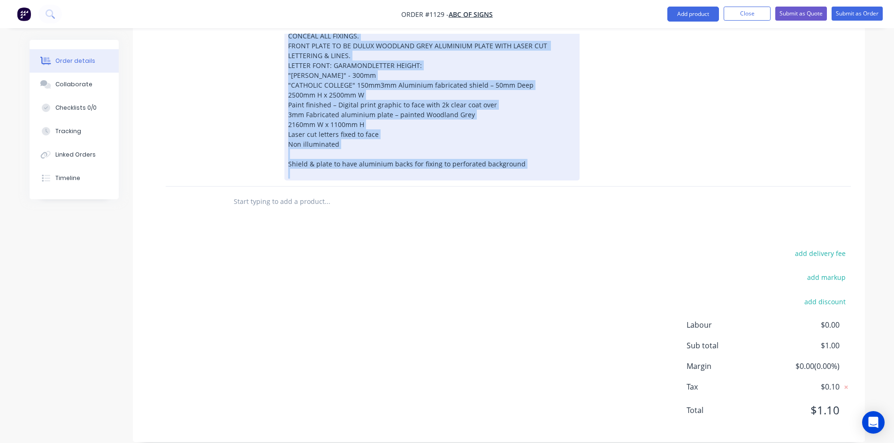
drag, startPoint x: 287, startPoint y: 271, endPoint x: 515, endPoint y: 356, distance: 243.3
click at [515, 356] on div "Products Show / Hide columns Add product Qty Cost Markup Price Total 1 Miscella…" at bounding box center [499, 168] width 732 height 548
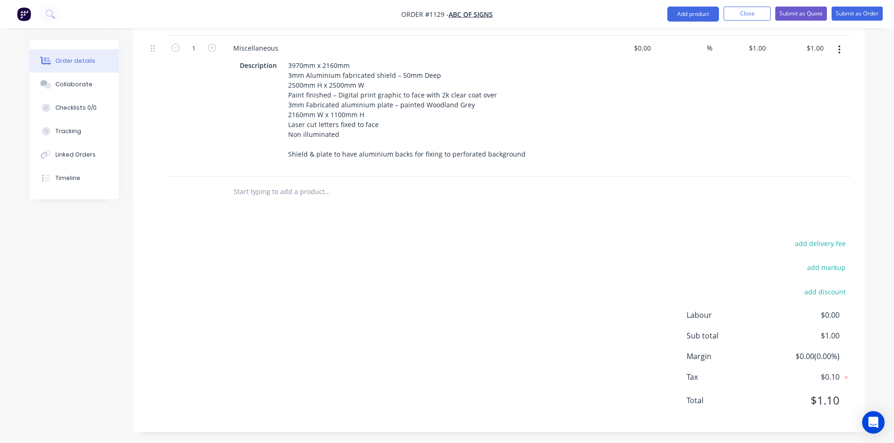
click at [566, 366] on div "add delivery fee add markup add discount Labour $0.00 Sub total $1.00 Margin $0…" at bounding box center [499, 327] width 704 height 181
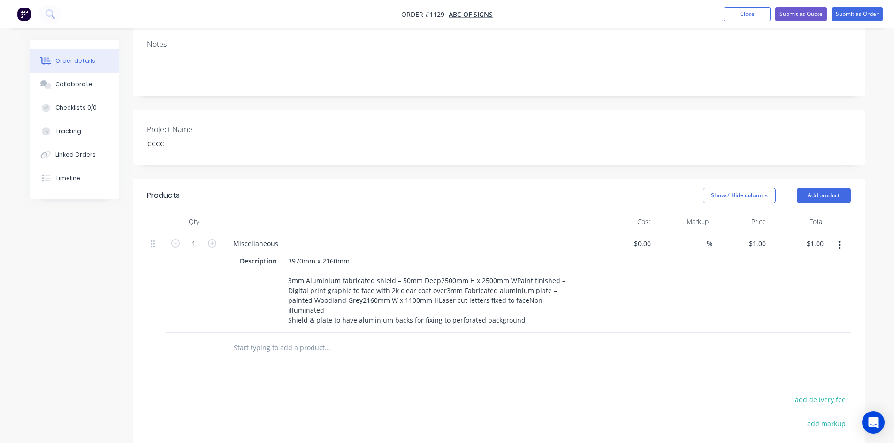
scroll to position [188, 0]
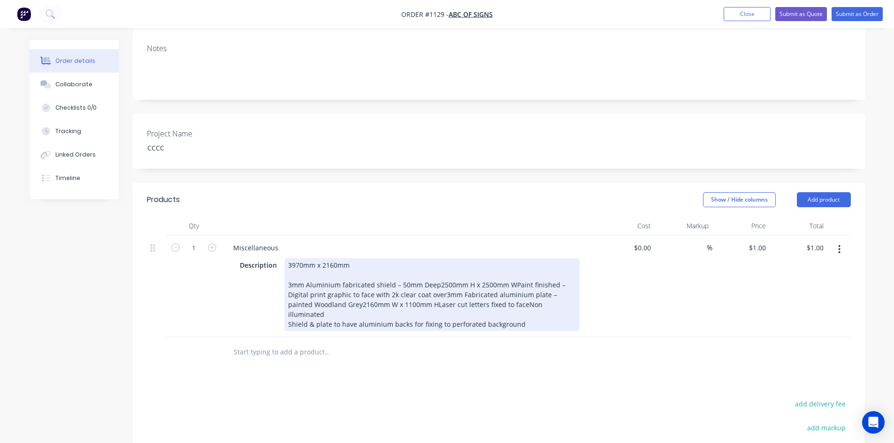
click at [434, 272] on div "3970mm x 2160mm 3mm Aluminium fabricated shield – 50mm Deep2500mm H x 2500mm WP…" at bounding box center [431, 294] width 295 height 73
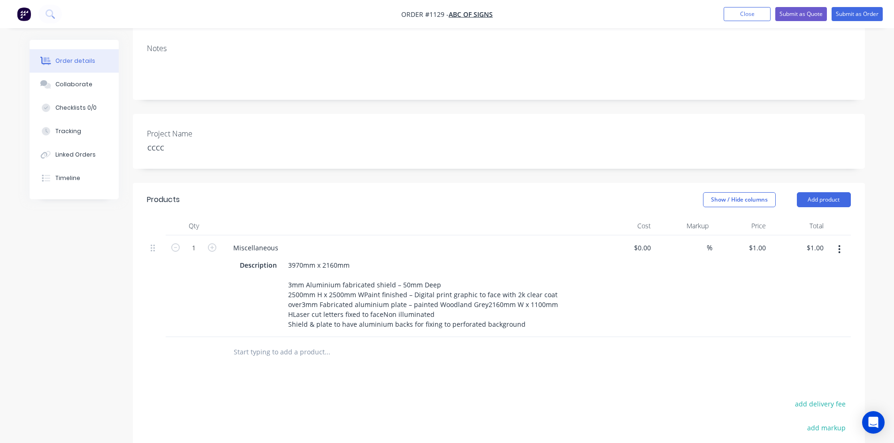
click at [469, 380] on div "Products Show / Hide columns Add product Qty Cost Markup Price Total 1 Miscella…" at bounding box center [499, 388] width 732 height 410
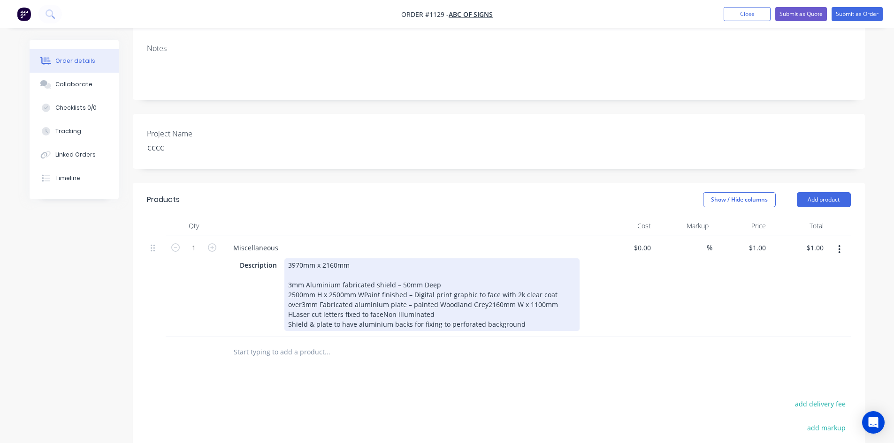
click at [362, 281] on div "3970mm x 2160mm 3mm Aluminium fabricated shield – 50mm Deep 2500mm H x 2500mm W…" at bounding box center [431, 294] width 295 height 73
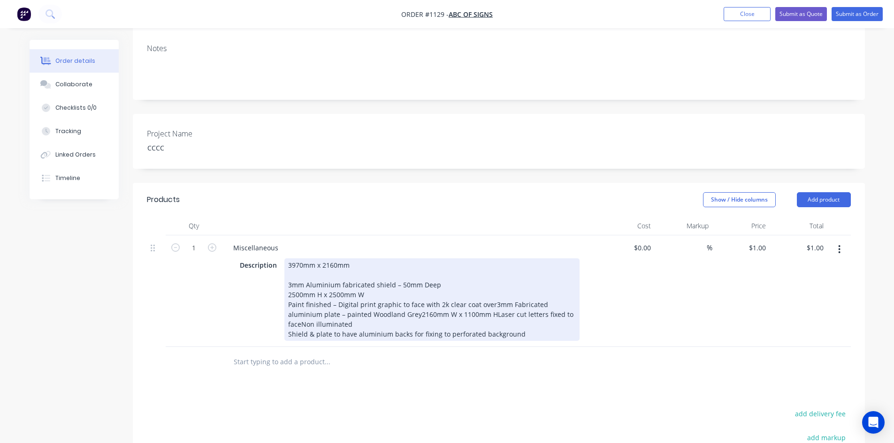
click at [505, 290] on div "3970mm x 2160mm 3mm Aluminium fabricated shield – 50mm Deep 2500mm H x 2500mm W…" at bounding box center [431, 299] width 295 height 83
click at [488, 289] on div "3970mm x 2160mm 3mm Aluminium fabricated shield – 50mm Deep 2500mm H x 2500mm W…" at bounding box center [431, 299] width 295 height 83
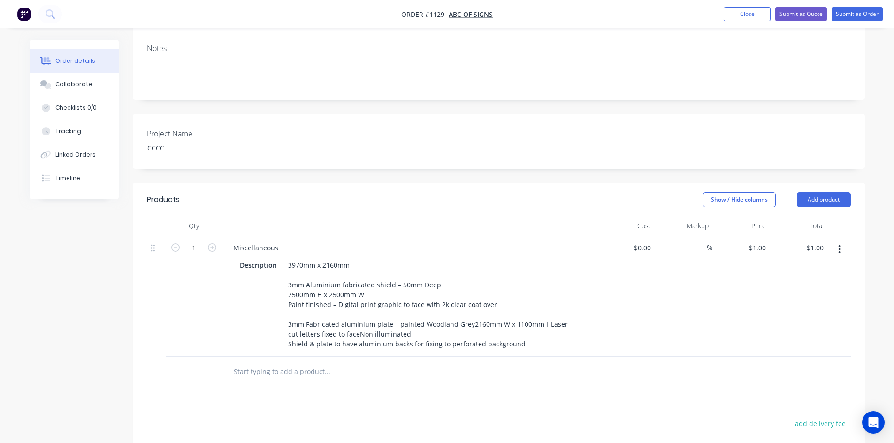
click at [482, 373] on div at bounding box center [391, 372] width 338 height 30
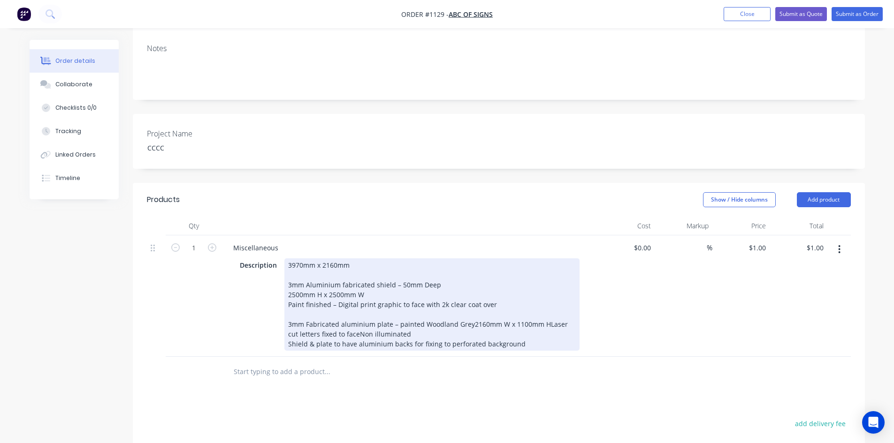
click at [543, 313] on div "3970mm x 2160mm 3mm Aluminium fabricated shield – 50mm Deep 2500mm H x 2500mm W…" at bounding box center [431, 304] width 295 height 92
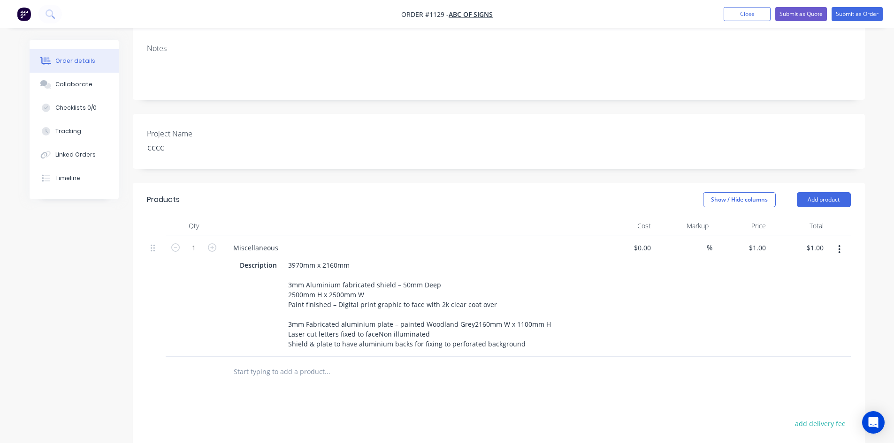
click at [534, 374] on div at bounding box center [391, 372] width 338 height 30
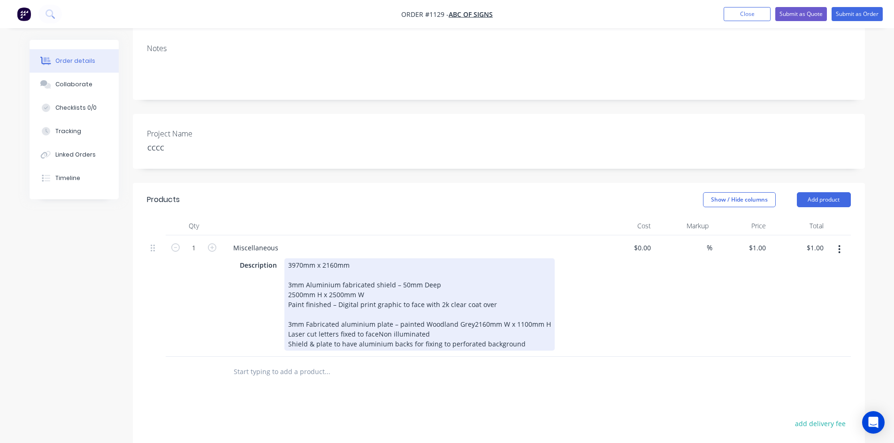
click at [376, 322] on div "3970mm x 2160mm 3mm Aluminium fabricated shield – 50mm Deep 2500mm H x 2500mm W…" at bounding box center [419, 304] width 270 height 92
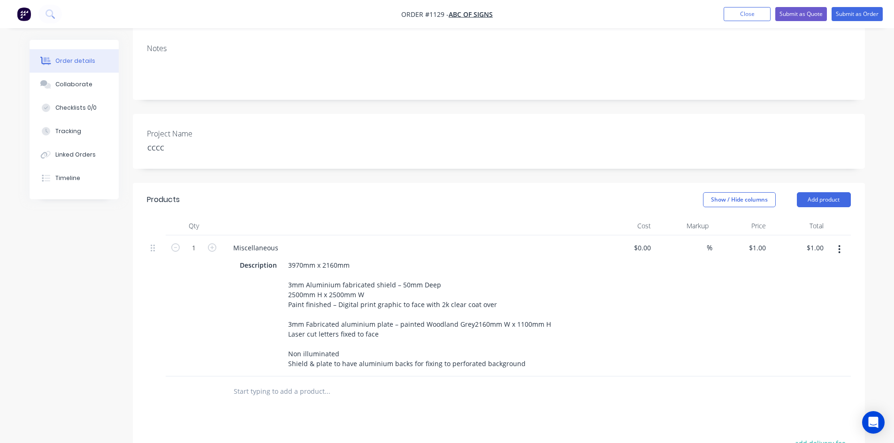
click at [400, 382] on input "text" at bounding box center [327, 391] width 188 height 19
click at [642, 377] on div at bounding box center [499, 392] width 704 height 30
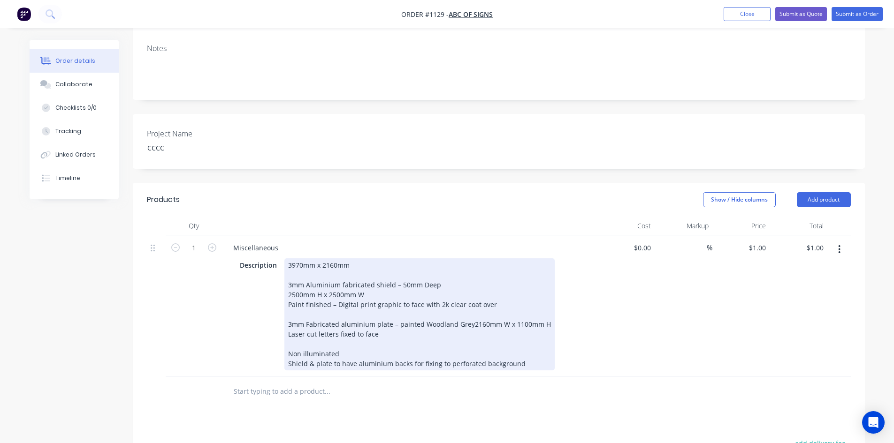
click at [362, 258] on div "3970mm x 2160mm 3mm Aluminium fabricated shield – 50mm Deep 2500mm H x 2500mm W…" at bounding box center [419, 314] width 270 height 112
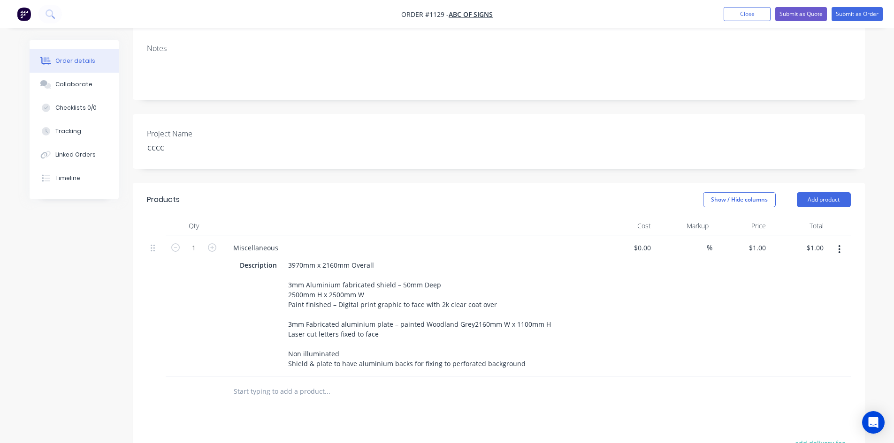
drag, startPoint x: 657, startPoint y: 421, endPoint x: 648, endPoint y: 415, distance: 11.5
click at [658, 420] on div "Products Show / Hide columns Add product Qty Cost Markup Price Total 1 Miscella…" at bounding box center [499, 407] width 732 height 449
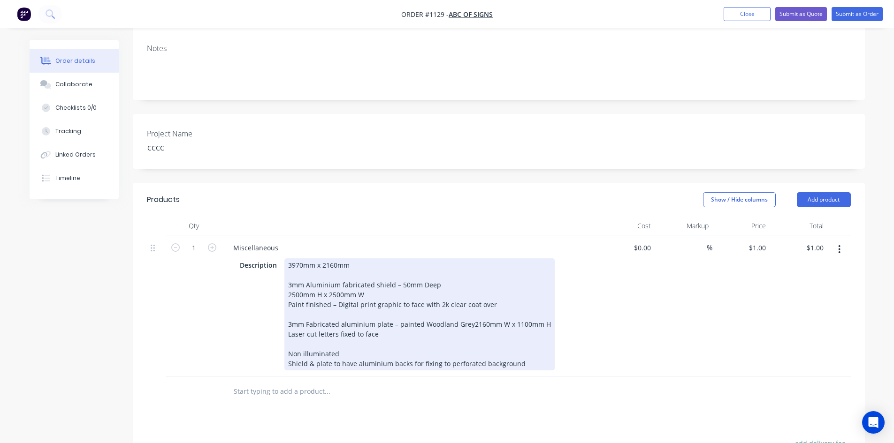
click at [381, 258] on div "3970mm x 2160mm 3mm Aluminium fabricated shield – 50mm Deep 2500mm H x 2500mm W…" at bounding box center [419, 314] width 270 height 112
click at [364, 258] on div "3970mm x 2160mm 3mm Aluminium fabricated shield – 50mm Deep 2500mm H x 2500mm W…" at bounding box center [419, 314] width 270 height 112
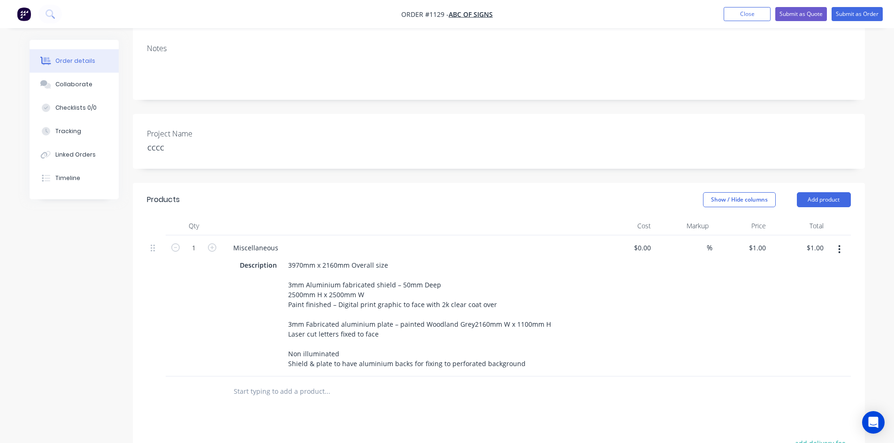
click at [670, 377] on div at bounding box center [499, 392] width 704 height 30
click at [633, 319] on div "$0.00 $0.00" at bounding box center [626, 306] width 58 height 141
click at [699, 241] on input at bounding box center [701, 248] width 11 height 14
type input "45"
type input "$0.00"
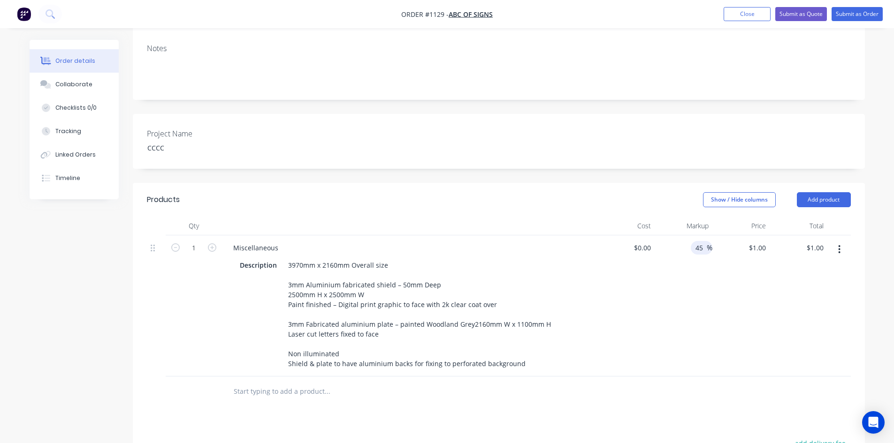
type input "$0.00"
click at [681, 325] on div "45 45 %" at bounding box center [683, 306] width 58 height 141
